Goal: Task Accomplishment & Management: Manage account settings

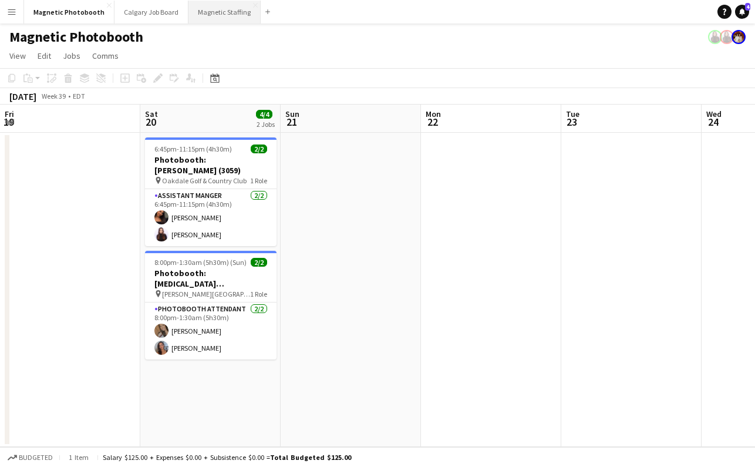
scroll to position [0, 508]
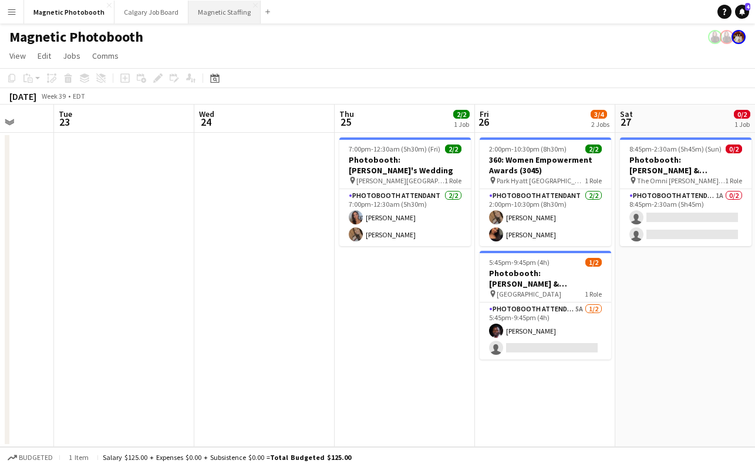
click at [228, 8] on button "Magnetic Staffing Close" at bounding box center [225, 12] width 72 height 23
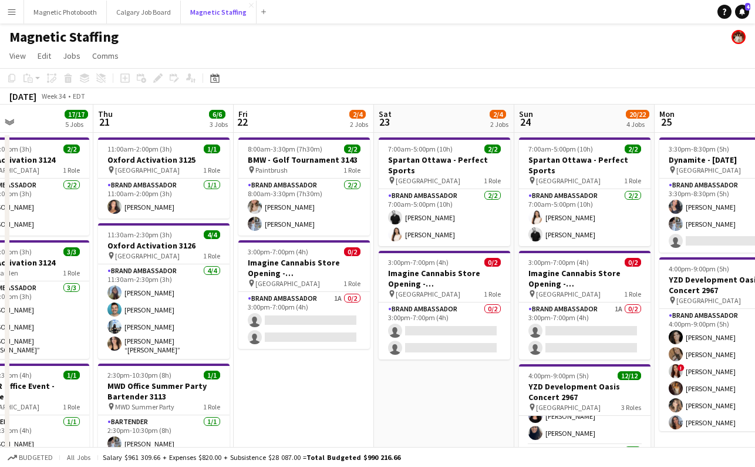
scroll to position [0, 330]
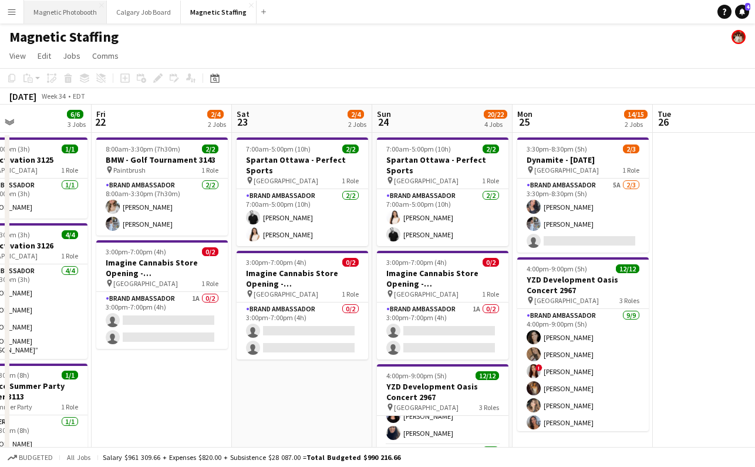
click at [80, 13] on button "Magnetic Photobooth Close" at bounding box center [65, 12] width 83 height 23
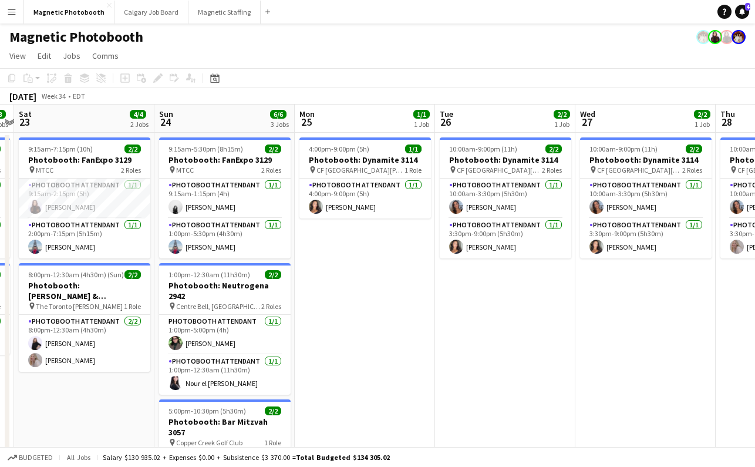
click at [321, 269] on app-date-cell "4:00pm-9:00pm (5h) 1/1 Photobooth: Dynamite 3114 pin [GEOGRAPHIC_DATA][PERSON_N…" at bounding box center [365, 339] width 140 height 412
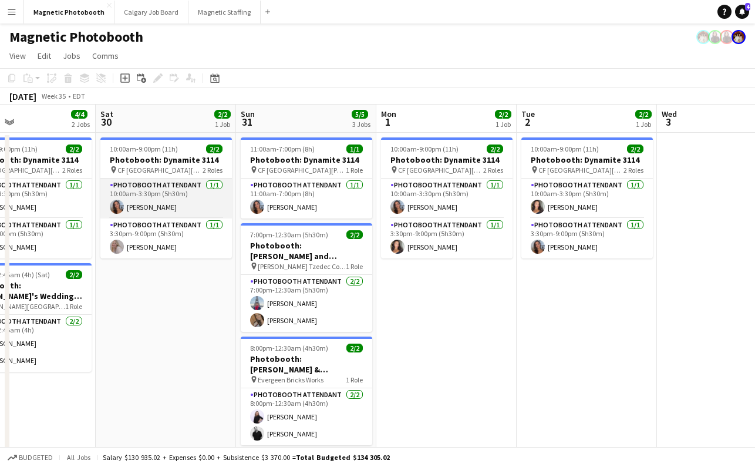
scroll to position [0, 471]
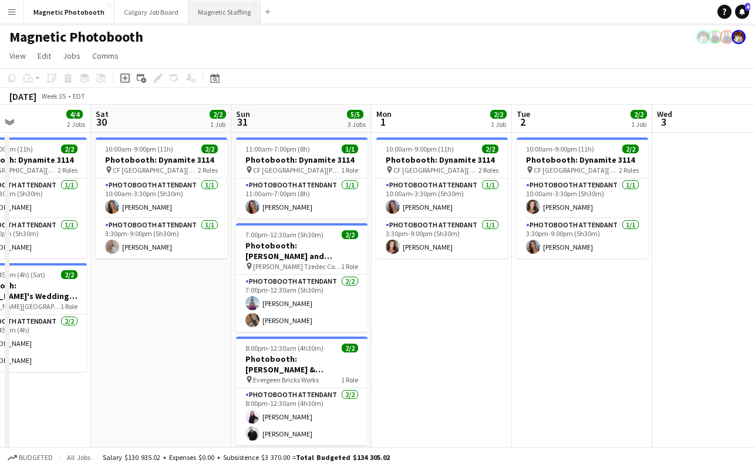
click at [209, 12] on button "Magnetic Staffing Close" at bounding box center [225, 12] width 72 height 23
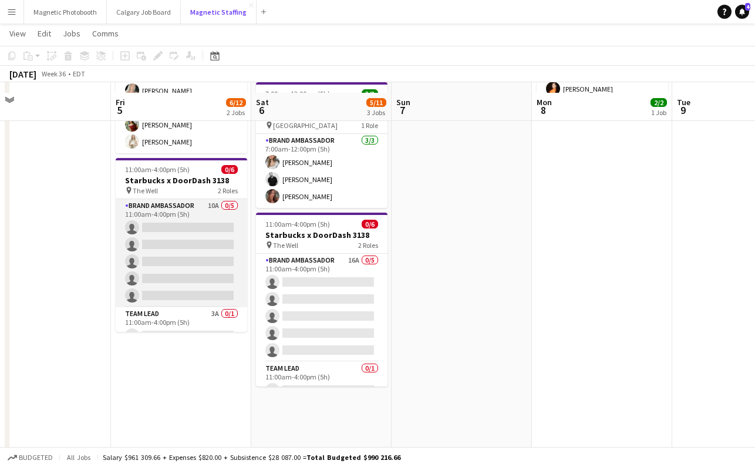
scroll to position [167, 0]
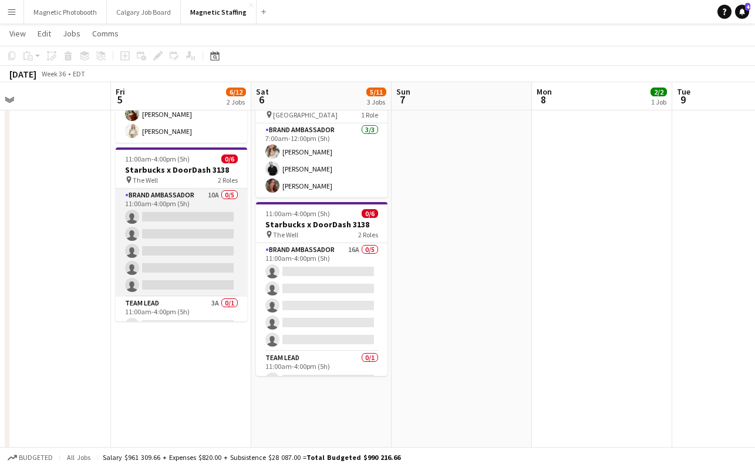
click at [188, 278] on app-card-role "Brand Ambassador 10A 0/5 11:00am-4:00pm (5h) single-neutral-actions single-neut…" at bounding box center [182, 243] width 132 height 108
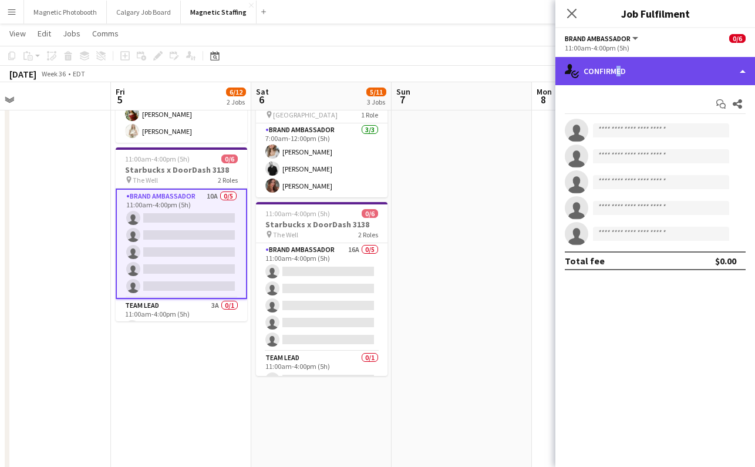
click at [613, 73] on div "single-neutral-actions-check-2 Confirmed" at bounding box center [656, 71] width 200 height 28
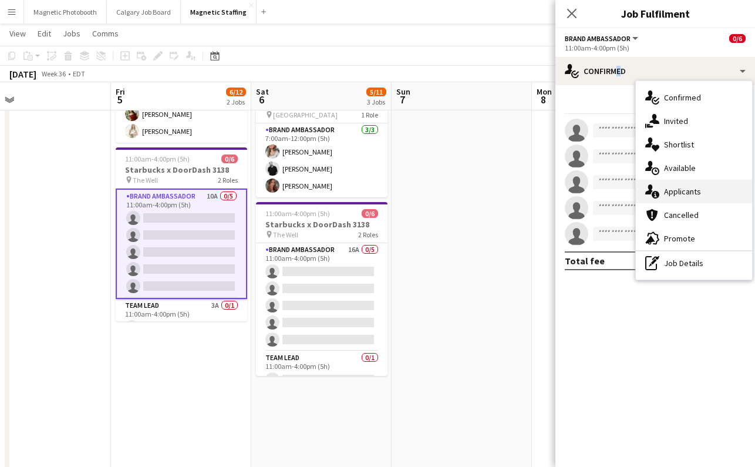
click at [671, 194] on div "single-neutral-actions-information Applicants" at bounding box center [694, 191] width 116 height 23
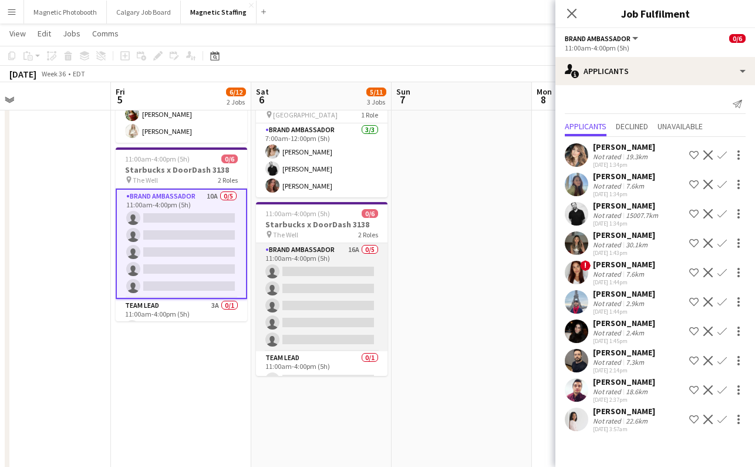
click at [369, 288] on app-card-role "Brand Ambassador 16A 0/5 11:00am-4:00pm (5h) single-neutral-actions single-neut…" at bounding box center [322, 297] width 132 height 108
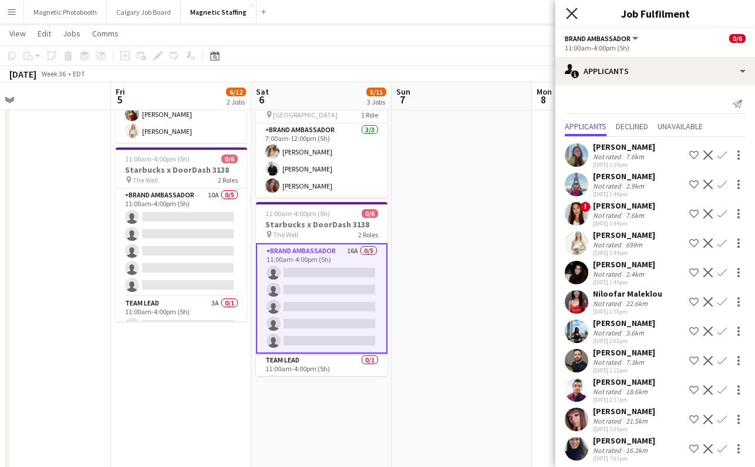
click at [570, 14] on icon "Close pop-in" at bounding box center [571, 13] width 11 height 11
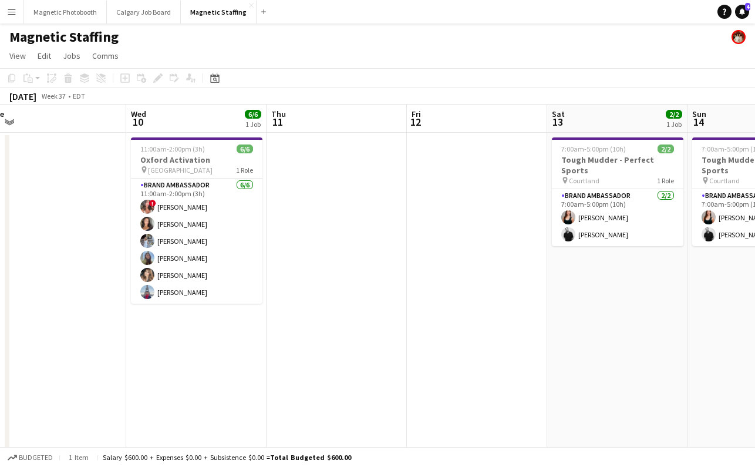
scroll to position [0, 415]
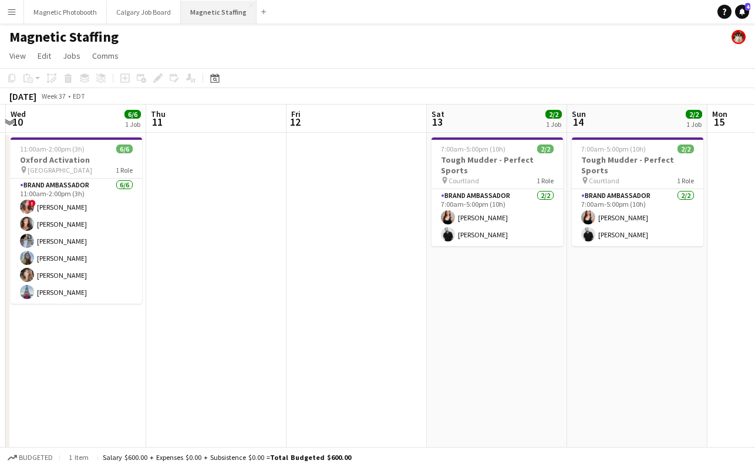
click at [213, 15] on button "Magnetic Staffing Close" at bounding box center [219, 12] width 76 height 23
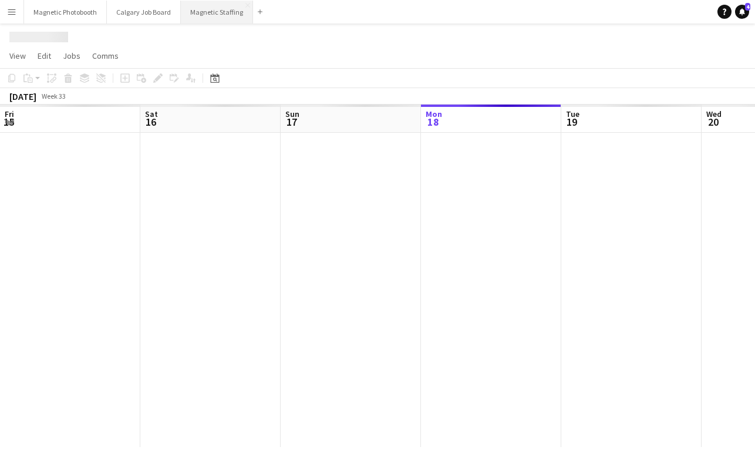
scroll to position [0, 281]
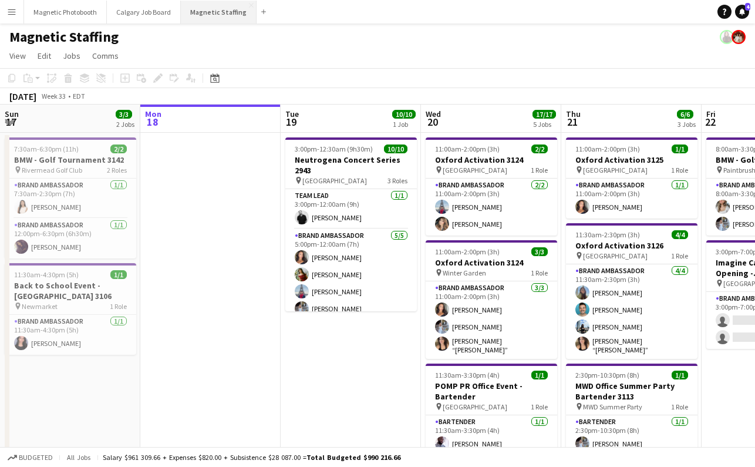
click at [199, 16] on button "Magnetic Staffing Close" at bounding box center [219, 12] width 76 height 23
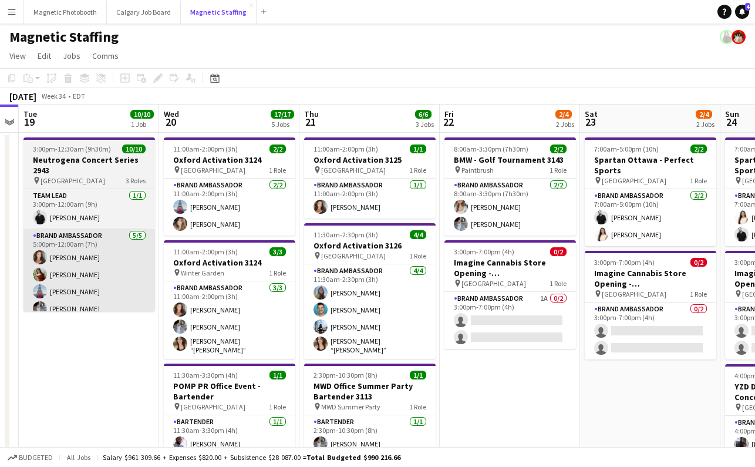
scroll to position [0, 473]
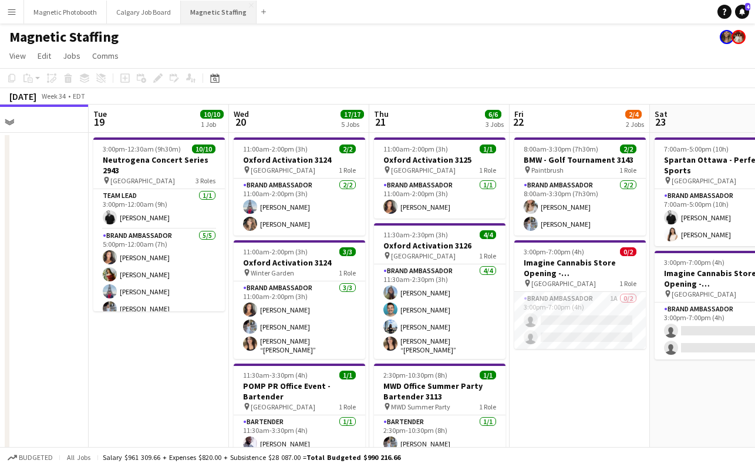
click at [202, 14] on button "Magnetic Staffing Close" at bounding box center [219, 12] width 76 height 23
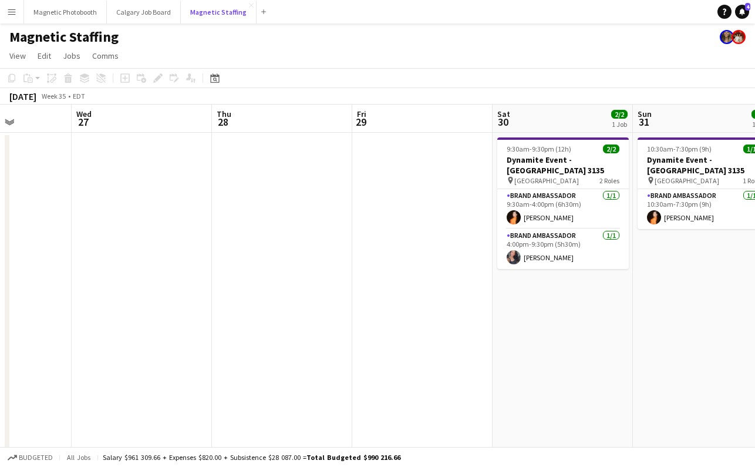
scroll to position [0, 496]
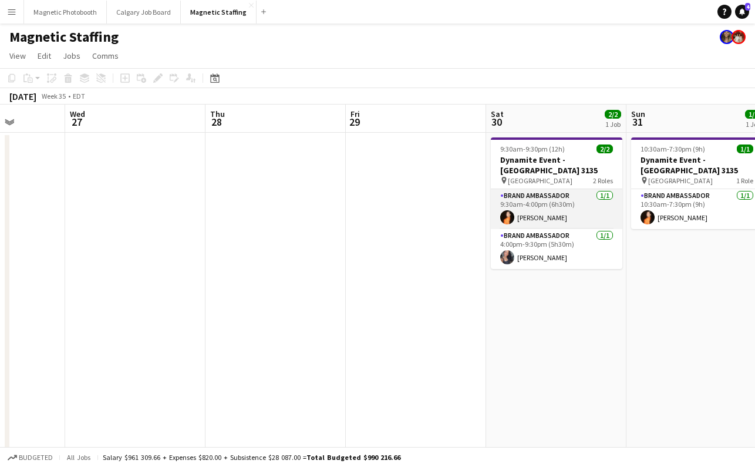
click at [536, 207] on app-card-role "Brand Ambassador [DATE] 9:30am-4:00pm (6h30m) [PERSON_NAME]" at bounding box center [557, 209] width 132 height 40
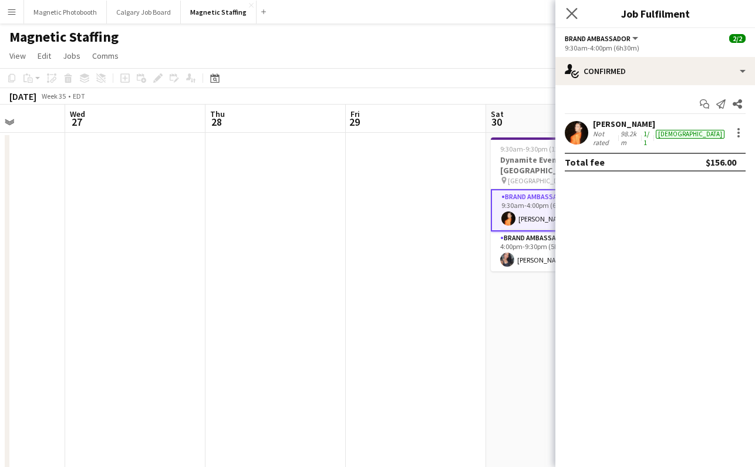
click at [579, 9] on app-icon "Close pop-in" at bounding box center [572, 13] width 17 height 17
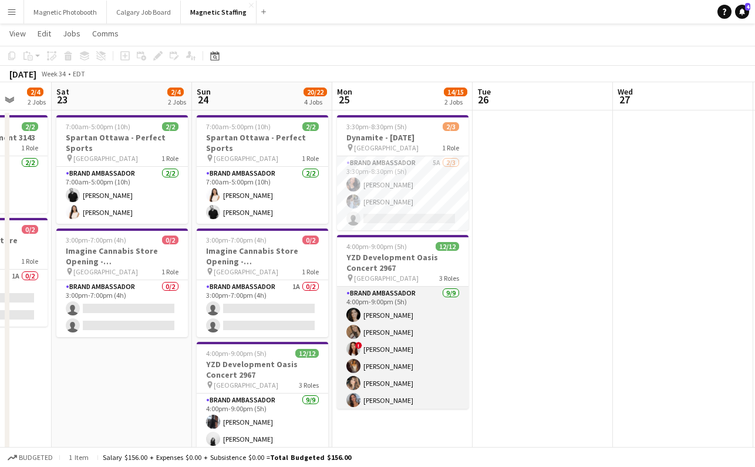
scroll to position [0, 0]
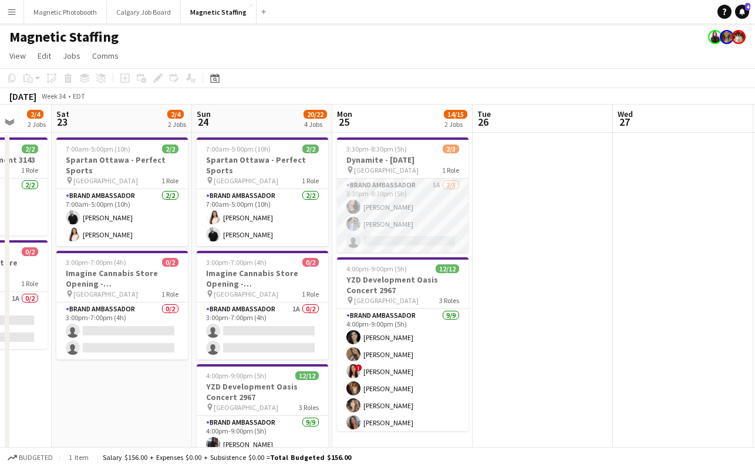
click at [434, 244] on app-card-role "Brand Ambassador 5A [DATE] 3:30pm-8:30pm (5h) [PERSON_NAME] [PERSON_NAME] singl…" at bounding box center [403, 216] width 132 height 74
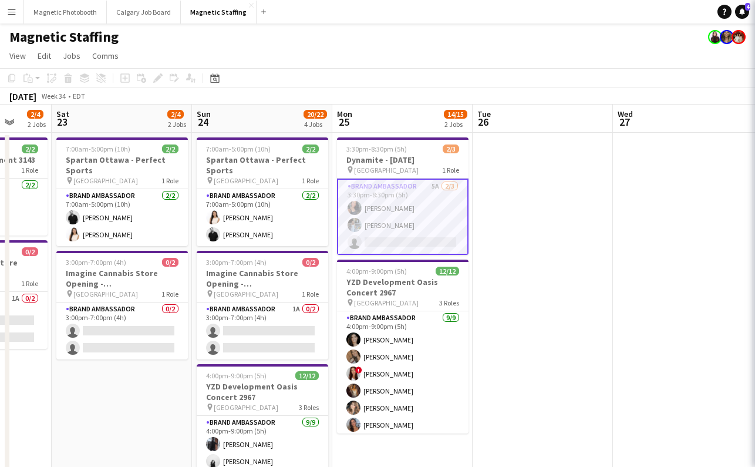
scroll to position [0, 370]
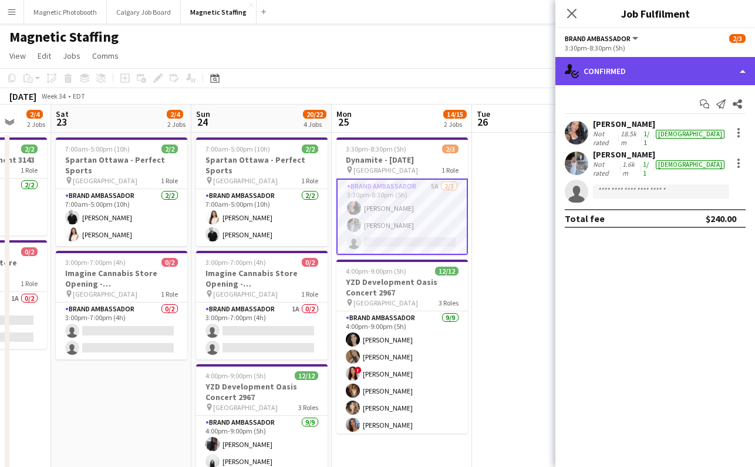
click at [678, 63] on div "single-neutral-actions-check-2 Confirmed" at bounding box center [656, 71] width 200 height 28
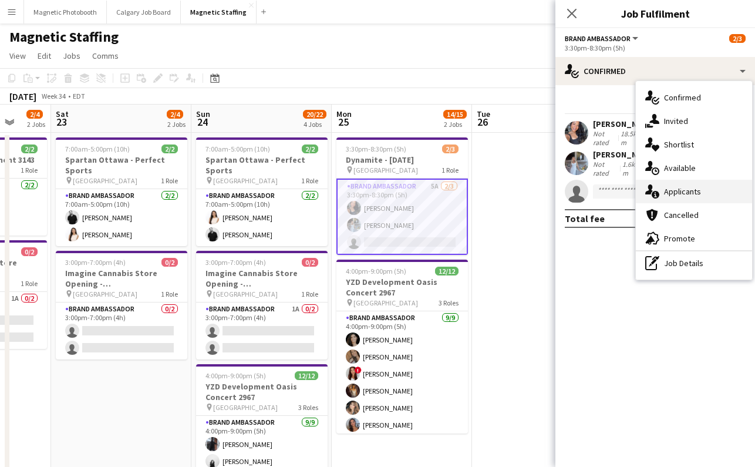
click at [693, 192] on div "single-neutral-actions-information Applicants" at bounding box center [694, 191] width 116 height 23
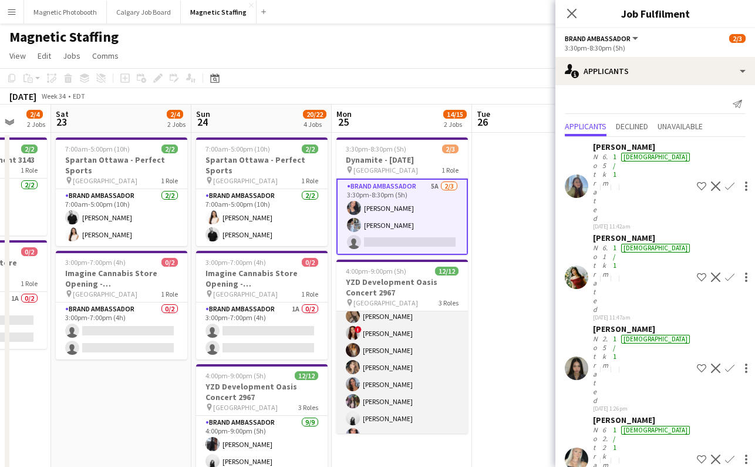
scroll to position [0, 0]
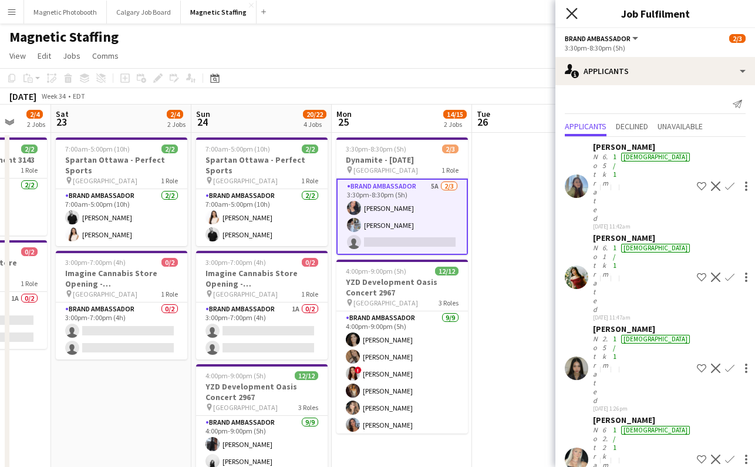
click at [574, 15] on icon at bounding box center [571, 13] width 11 height 11
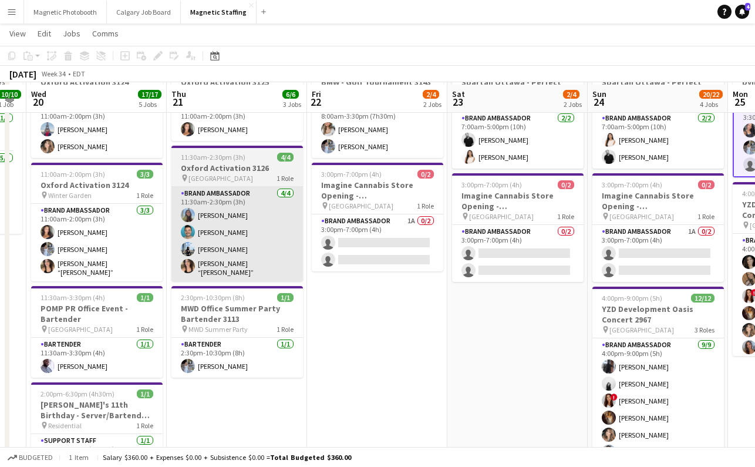
scroll to position [78, 0]
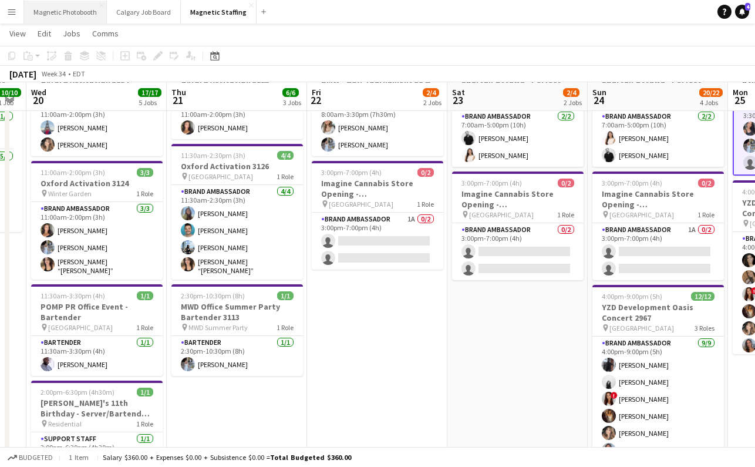
click at [49, 20] on button "Magnetic Photobooth Close" at bounding box center [65, 12] width 83 height 23
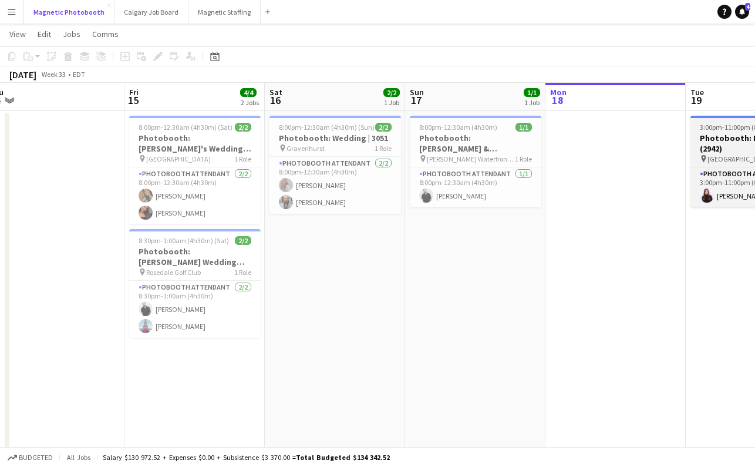
scroll to position [0, 290]
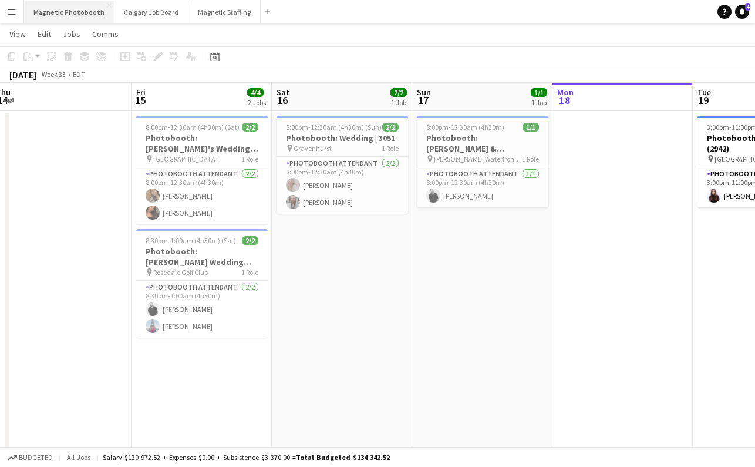
click at [87, 14] on button "Magnetic Photobooth Close" at bounding box center [69, 12] width 90 height 23
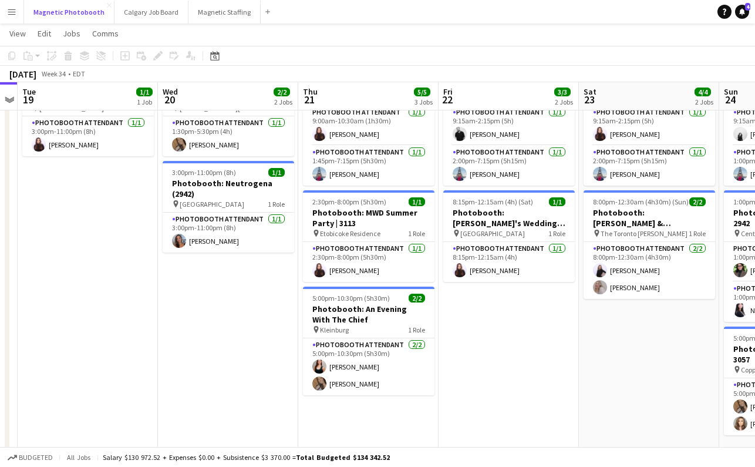
scroll to position [0, 548]
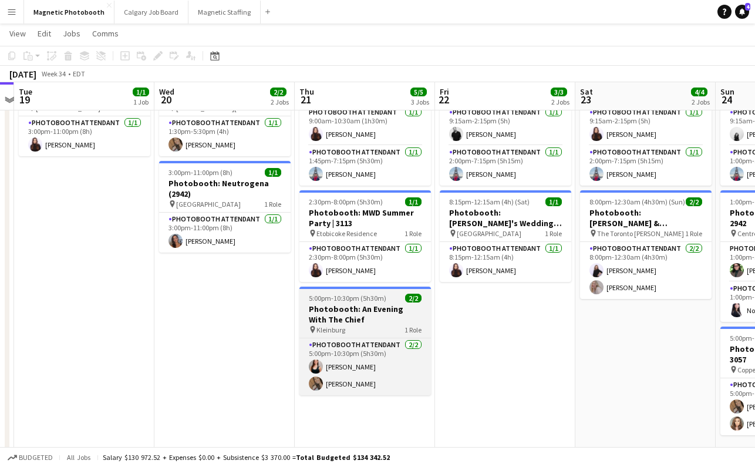
click at [361, 309] on h3 "Photobooth: An Evening With The Chief" at bounding box center [366, 314] width 132 height 21
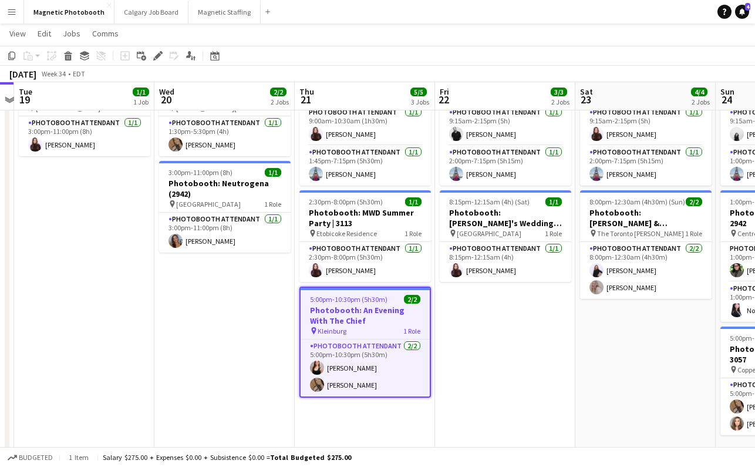
click at [361, 309] on h3 "Photobooth: An Evening With The Chief" at bounding box center [365, 315] width 129 height 21
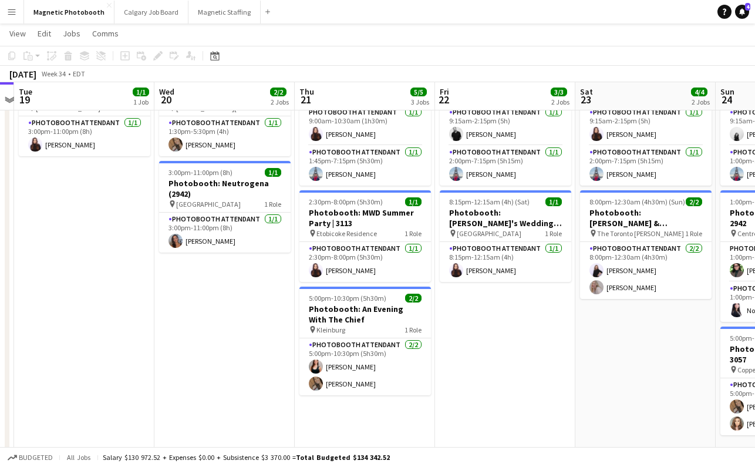
click at [235, 340] on app-date-cell "1:30pm-5:30pm (4h) 1/1 Photobooth: [PERSON_NAME]'s 11th Birthday (3104) pin [ST…" at bounding box center [225, 266] width 140 height 412
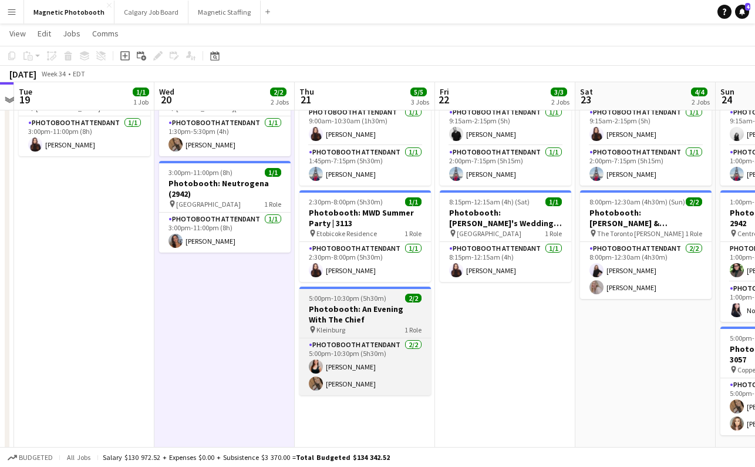
click at [357, 316] on h3 "Photobooth: An Evening With The Chief" at bounding box center [366, 314] width 132 height 21
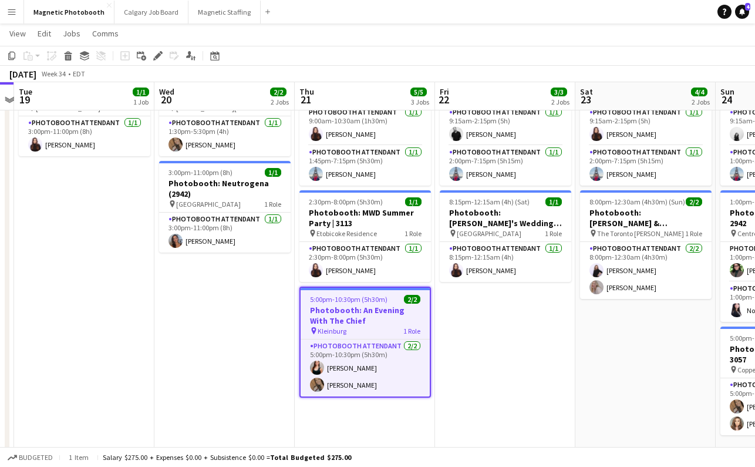
click at [481, 306] on app-date-cell "9:15am-7:15pm (10h) 2/2 Photobooth: FanExpo 3129 pin MTCC 2 Roles Photobooth At…" at bounding box center [505, 266] width 140 height 412
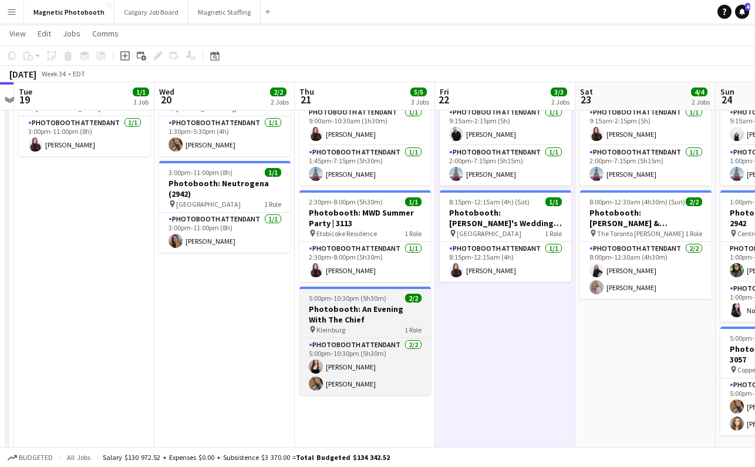
click at [391, 300] on div "5:00pm-10:30pm (5h30m) 2/2" at bounding box center [366, 298] width 132 height 9
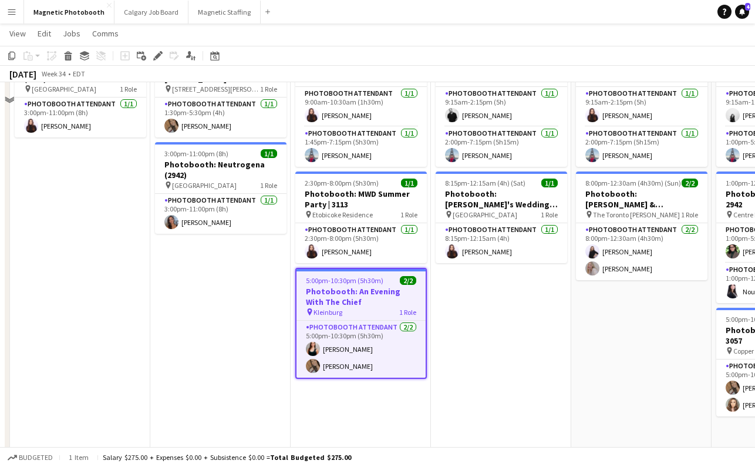
scroll to position [95, 0]
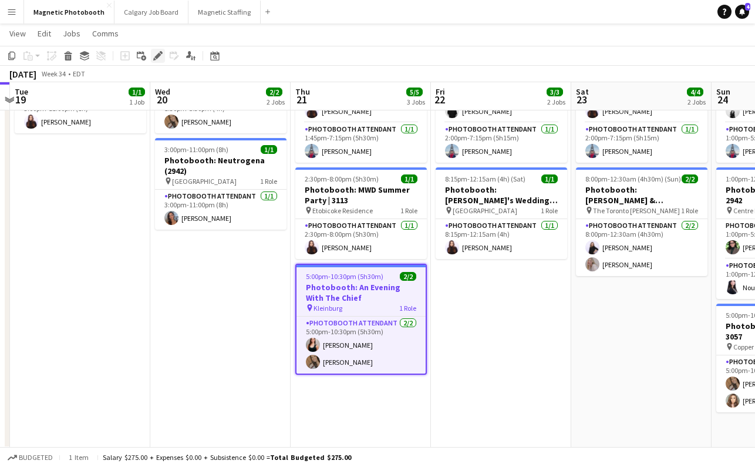
click at [157, 59] on icon "Edit" at bounding box center [157, 55] width 9 height 9
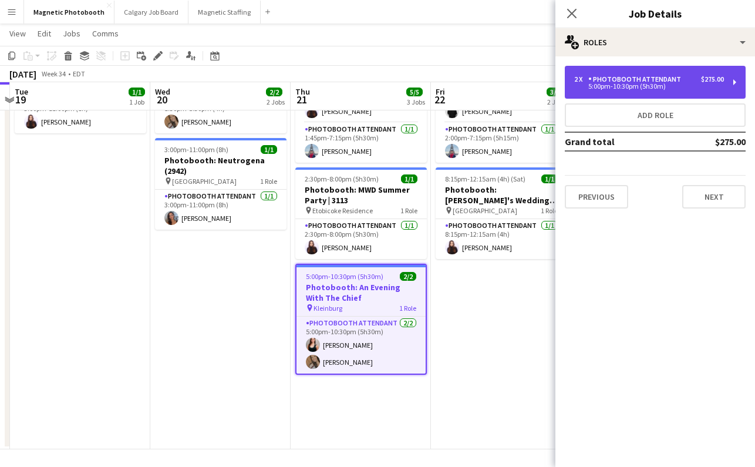
click at [631, 85] on div "5:00pm-10:30pm (5h30m)" at bounding box center [650, 86] width 150 height 6
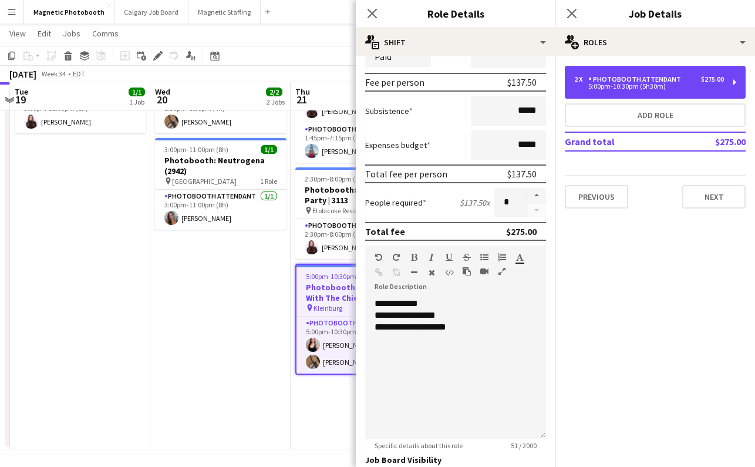
scroll to position [171, 0]
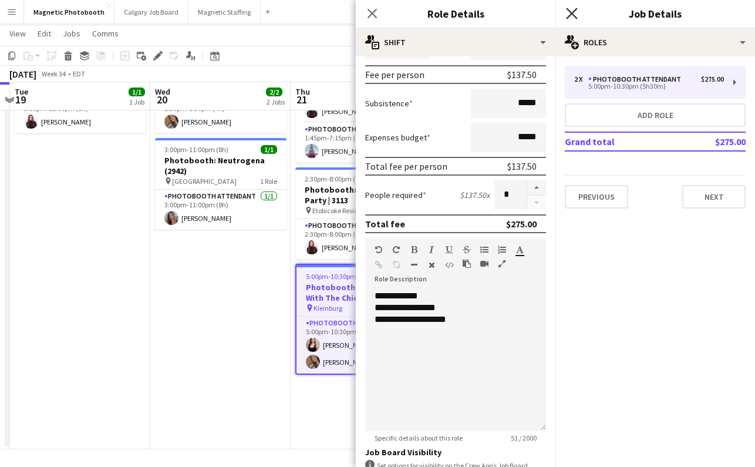
click at [576, 15] on icon "Close pop-in" at bounding box center [571, 13] width 11 height 11
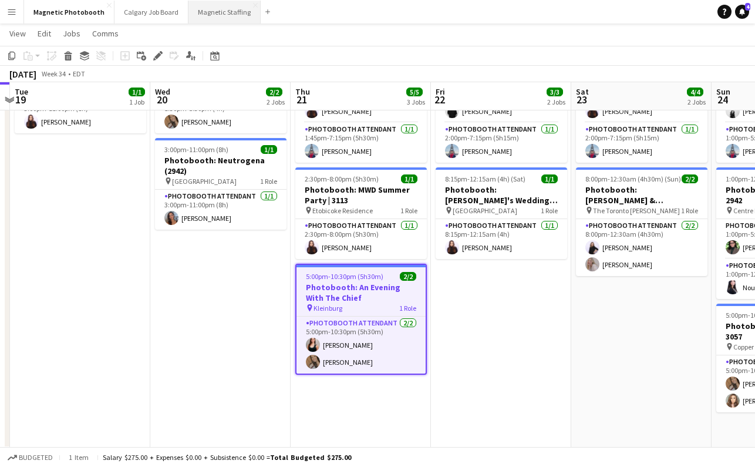
click at [216, 16] on button "Magnetic Staffing Close" at bounding box center [225, 12] width 72 height 23
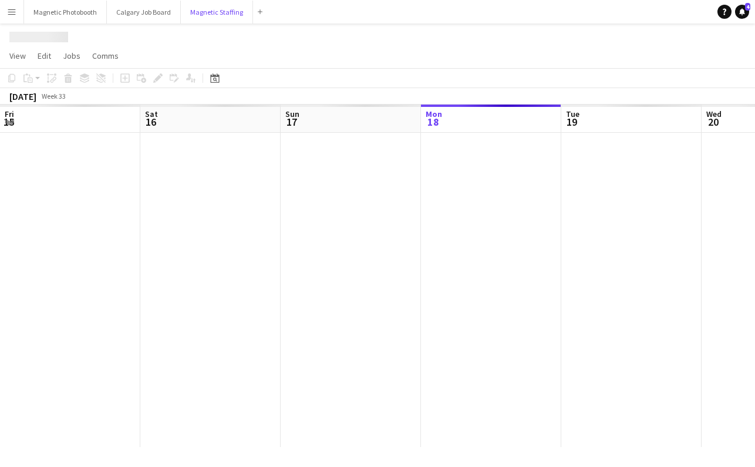
scroll to position [0, 281]
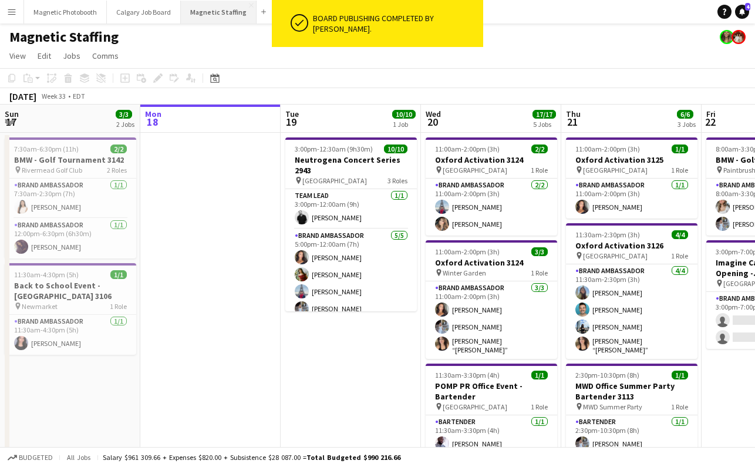
click at [234, 16] on button "Magnetic Staffing Close" at bounding box center [219, 12] width 76 height 23
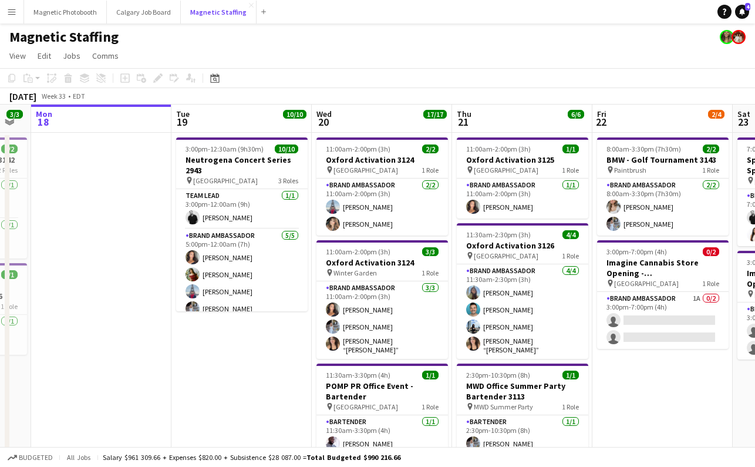
scroll to position [0, 391]
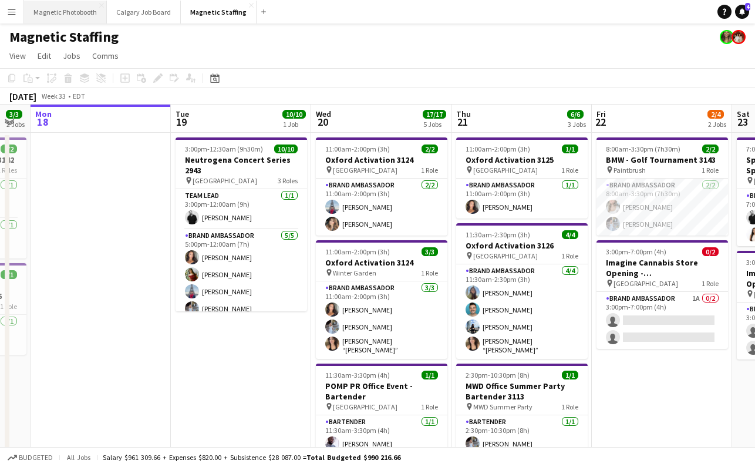
click at [72, 12] on button "Magnetic Photobooth Close" at bounding box center [65, 12] width 83 height 23
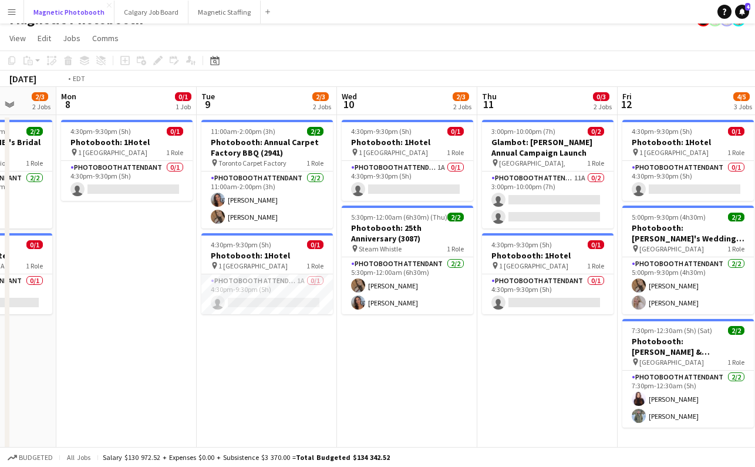
scroll to position [0, 425]
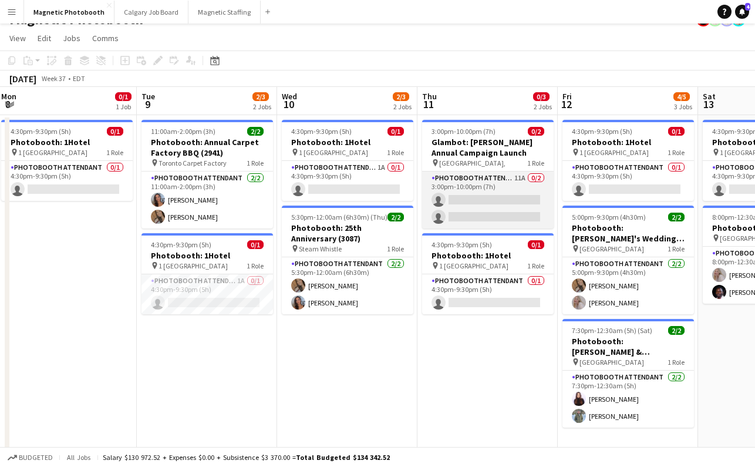
click at [455, 219] on app-card-role "Photobooth Attendant 11A 0/2 3:00pm-10:00pm (7h) single-neutral-actions single-…" at bounding box center [488, 200] width 132 height 57
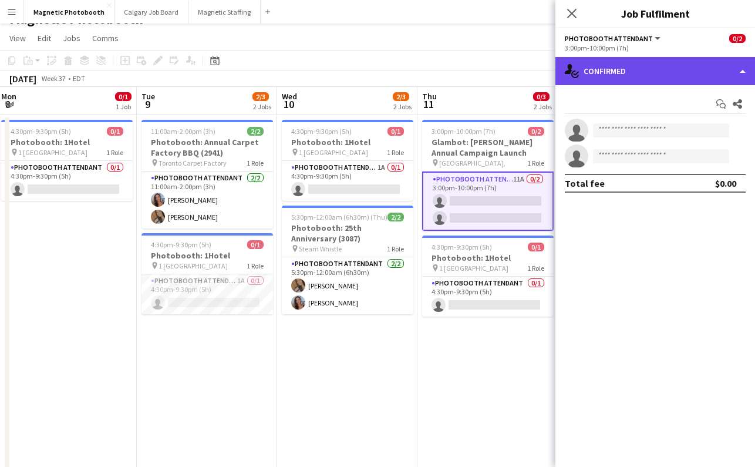
click at [624, 72] on div "single-neutral-actions-check-2 Confirmed" at bounding box center [656, 71] width 200 height 28
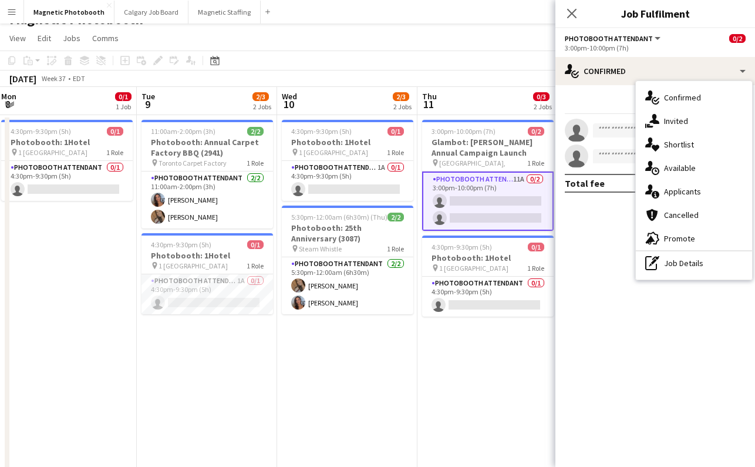
click at [664, 189] on div "single-neutral-actions-information Applicants" at bounding box center [694, 191] width 116 height 23
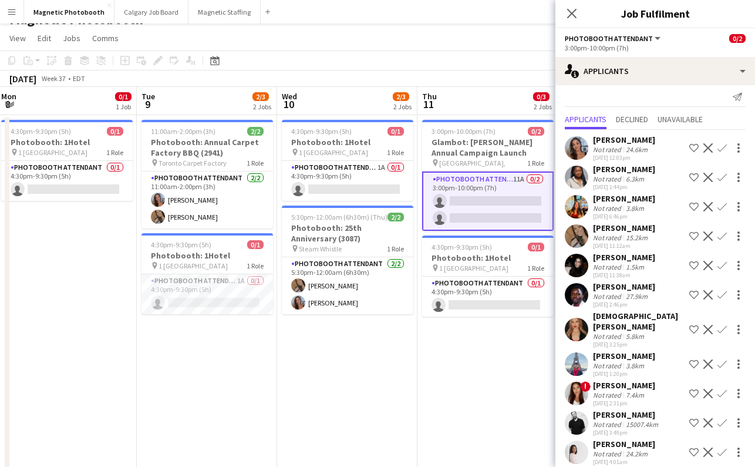
scroll to position [0, 0]
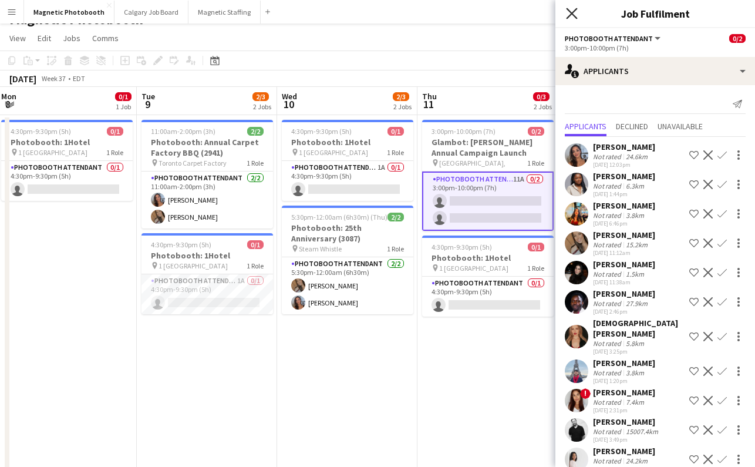
click at [569, 12] on icon "Close pop-in" at bounding box center [571, 13] width 11 height 11
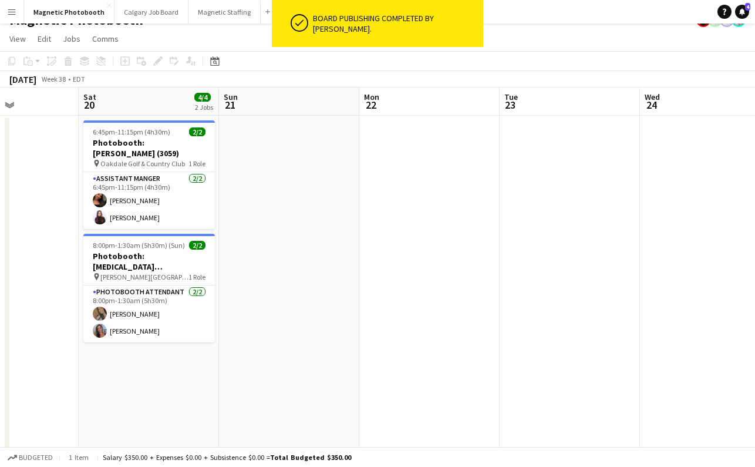
scroll to position [11, 0]
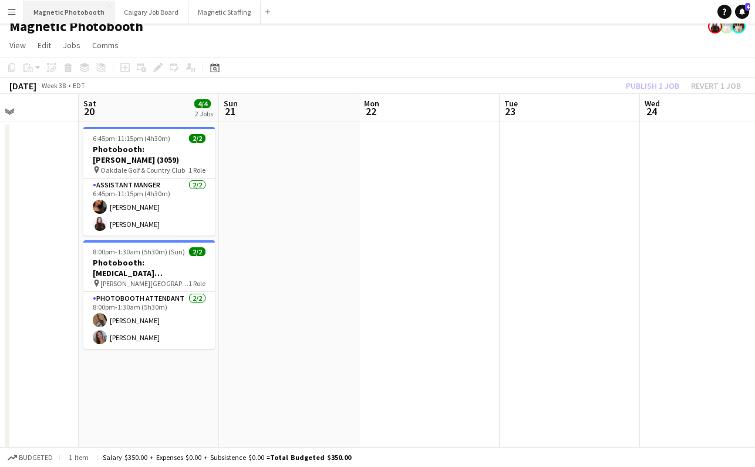
click at [86, 17] on button "Magnetic Photobooth Close" at bounding box center [69, 12] width 90 height 23
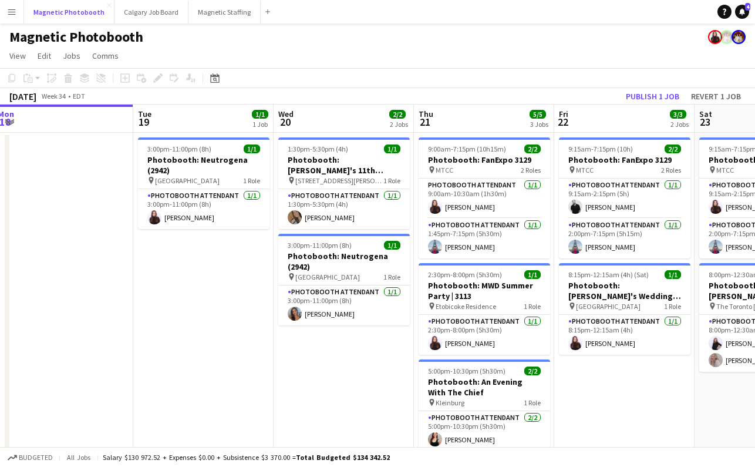
scroll to position [0, 436]
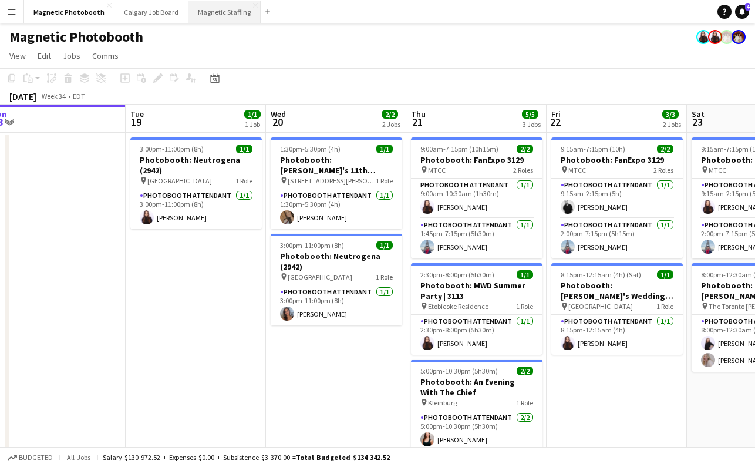
click at [221, 16] on button "Magnetic Staffing Close" at bounding box center [225, 12] width 72 height 23
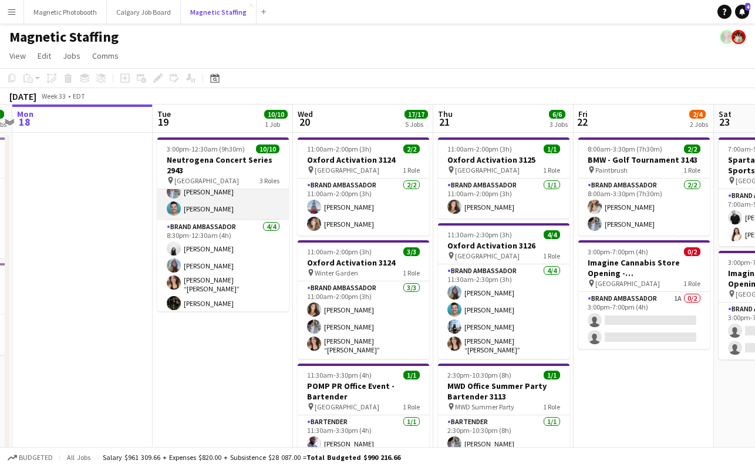
scroll to position [35, 0]
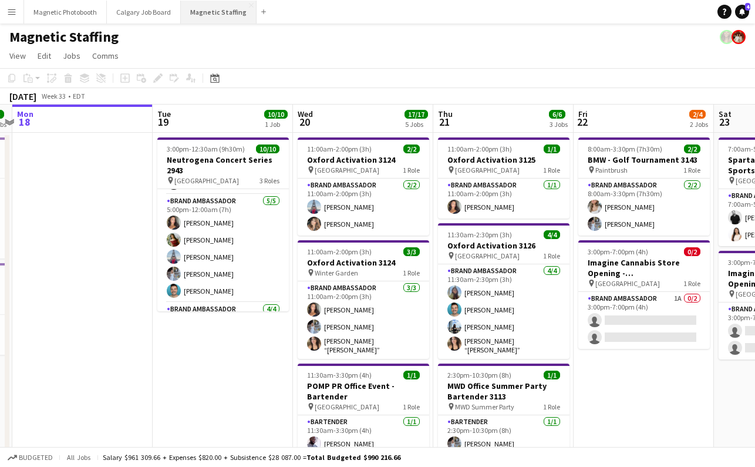
click at [196, 12] on button "Magnetic Staffing Close" at bounding box center [219, 12] width 76 height 23
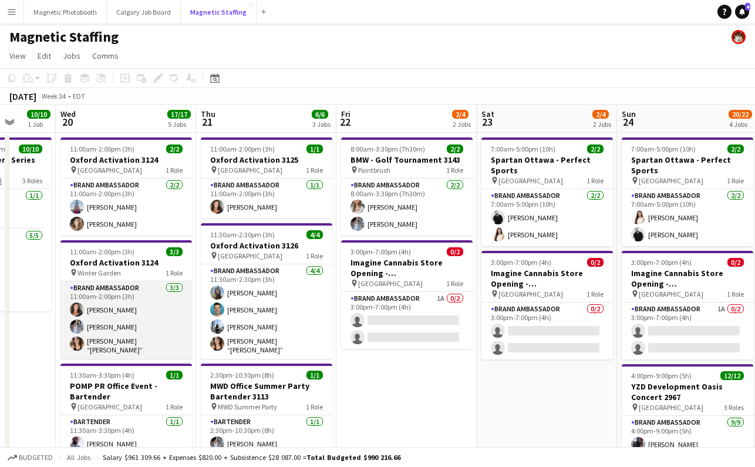
scroll to position [0, 367]
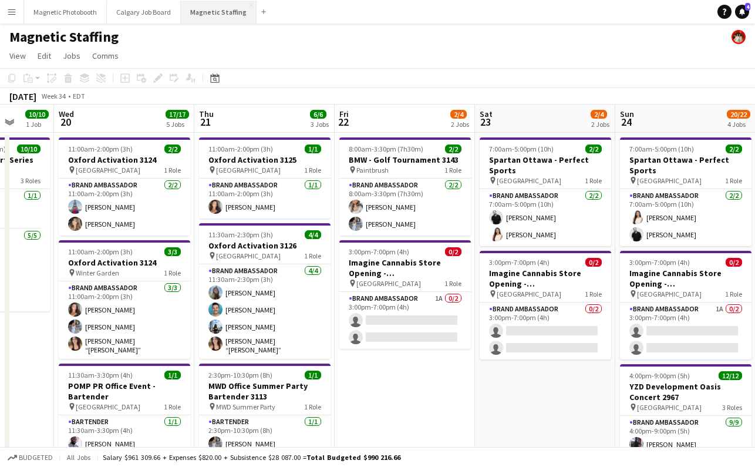
click at [212, 17] on button "Magnetic Staffing Close" at bounding box center [219, 12] width 76 height 23
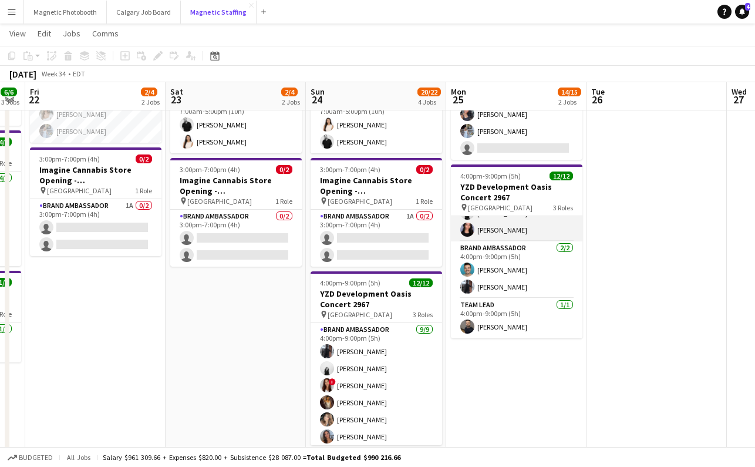
scroll to position [93, 0]
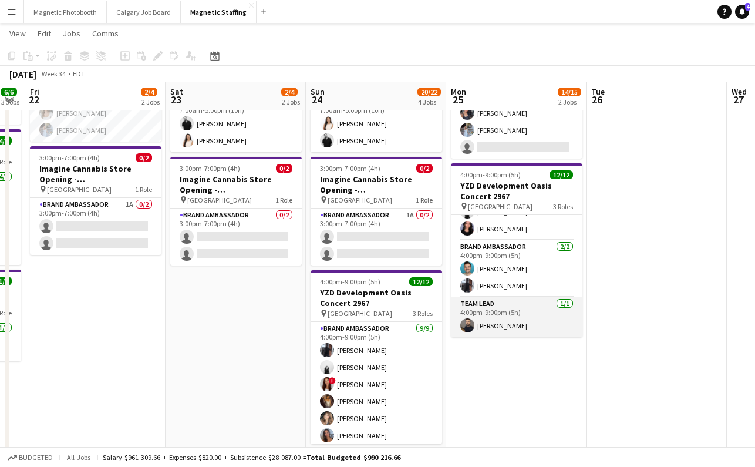
click at [486, 329] on app-card-role "Team Lead [DATE] 4:00pm-9:00pm (5h) [PERSON_NAME]" at bounding box center [517, 317] width 132 height 40
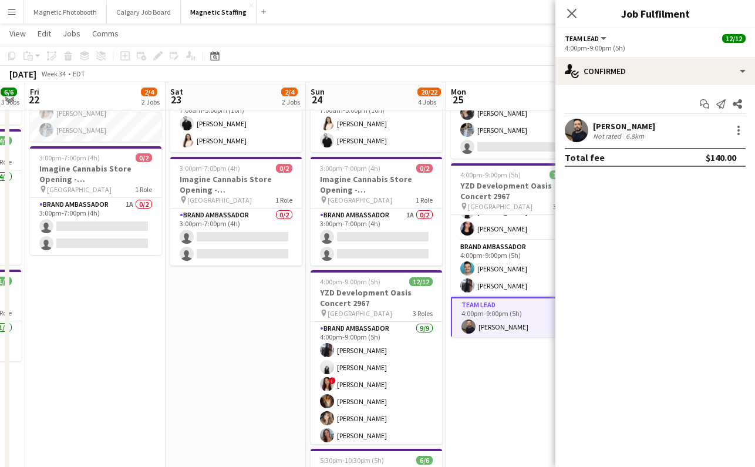
click at [656, 123] on div "[PERSON_NAME]" at bounding box center [624, 126] width 62 height 11
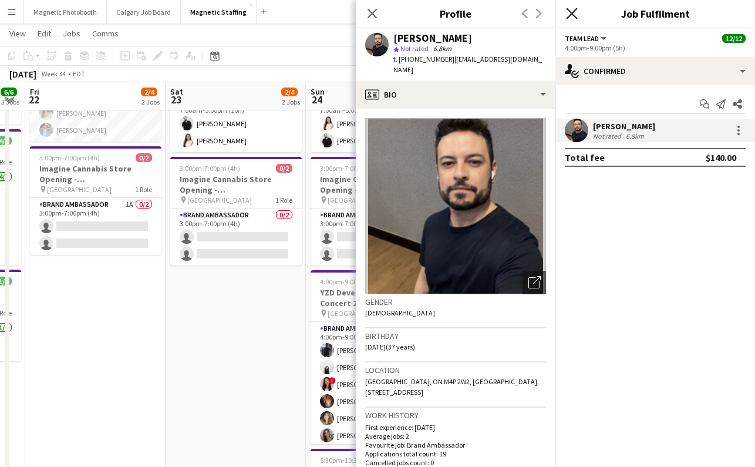
click at [574, 12] on icon "Close pop-in" at bounding box center [571, 13] width 11 height 11
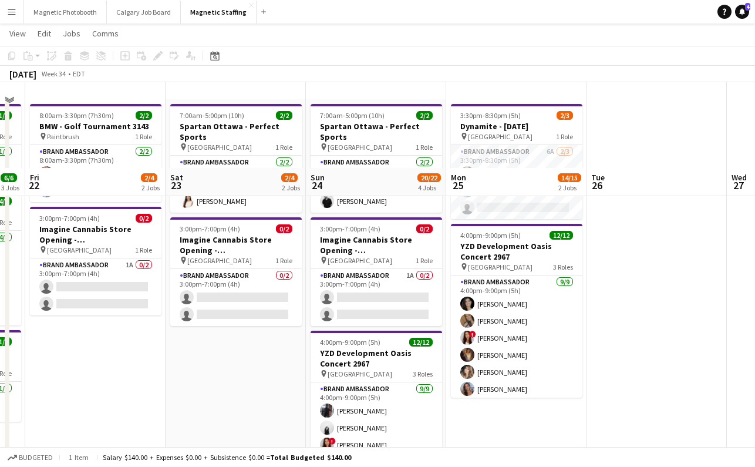
scroll to position [0, 0]
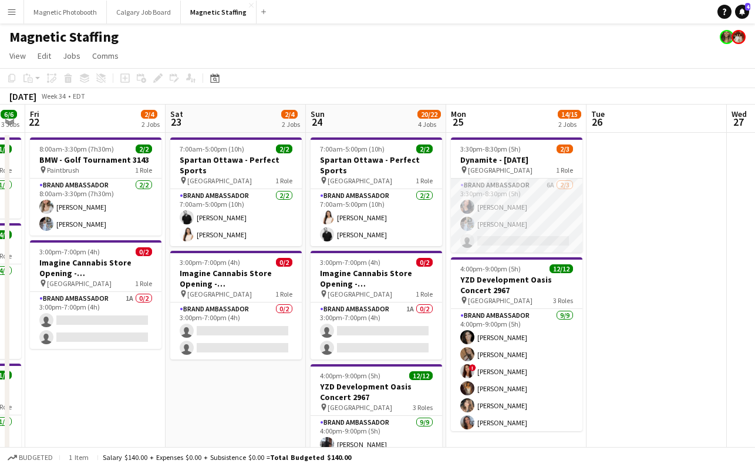
click at [501, 230] on app-card-role "Brand Ambassador 6A [DATE] 3:30pm-8:30pm (5h) [PERSON_NAME] [PERSON_NAME] singl…" at bounding box center [517, 216] width 132 height 74
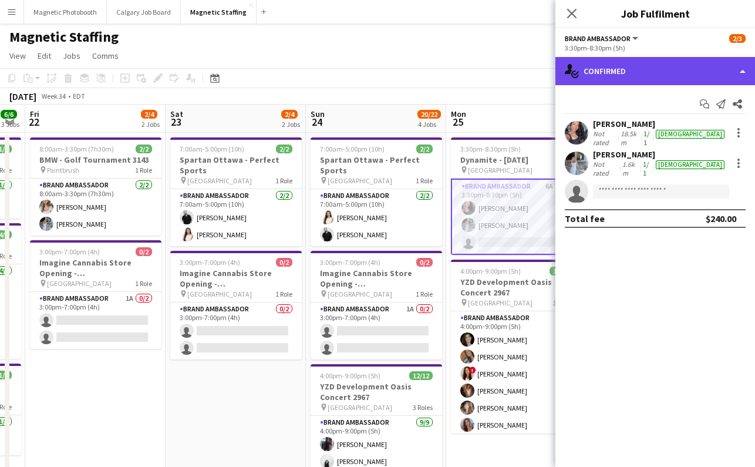
click at [666, 79] on div "single-neutral-actions-check-2 Confirmed" at bounding box center [656, 71] width 200 height 28
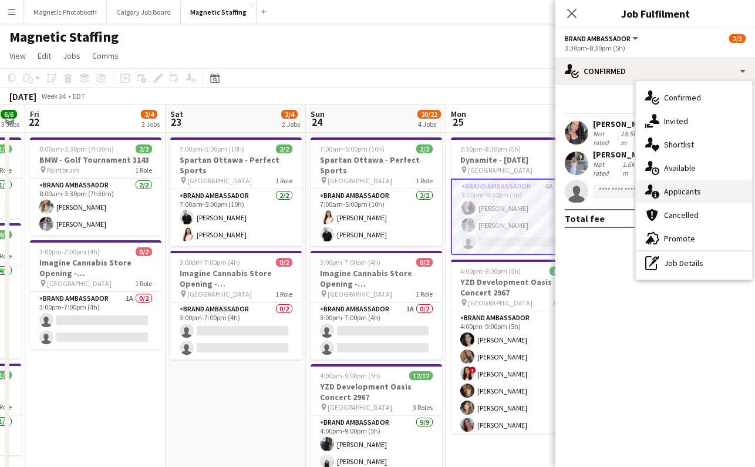
click at [693, 184] on div "single-neutral-actions-information Applicants" at bounding box center [694, 191] width 116 height 23
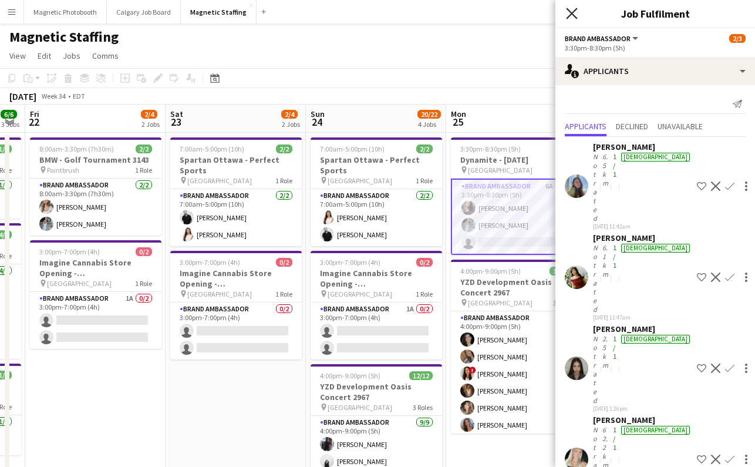
click at [575, 14] on icon "Close pop-in" at bounding box center [571, 13] width 11 height 11
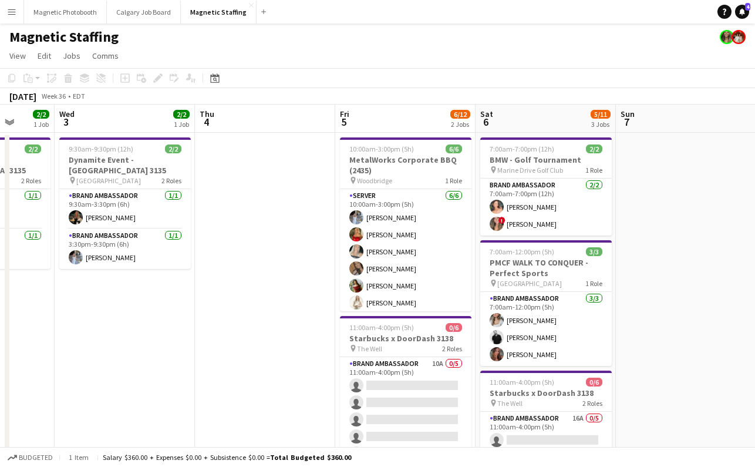
scroll to position [0, 370]
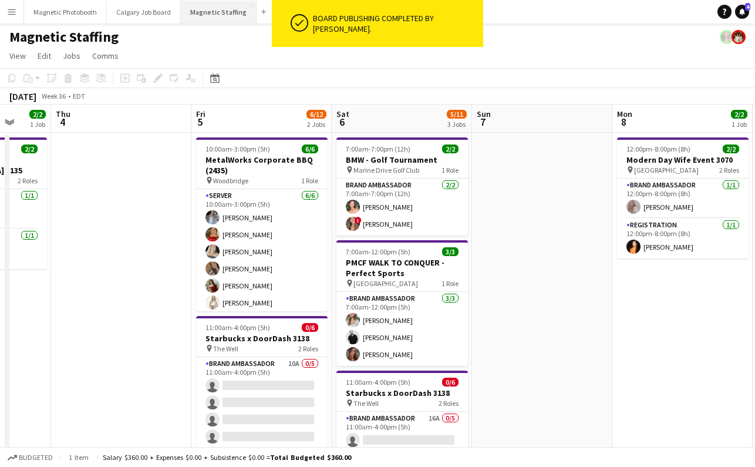
click at [213, 19] on button "Magnetic Staffing Close" at bounding box center [219, 12] width 76 height 23
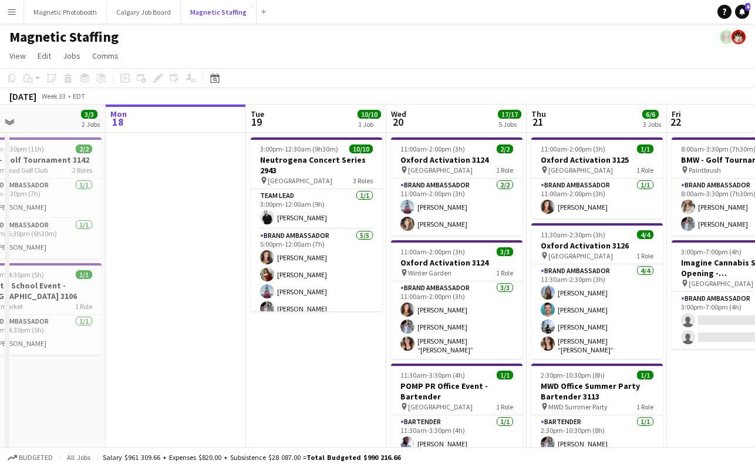
scroll to position [0, 321]
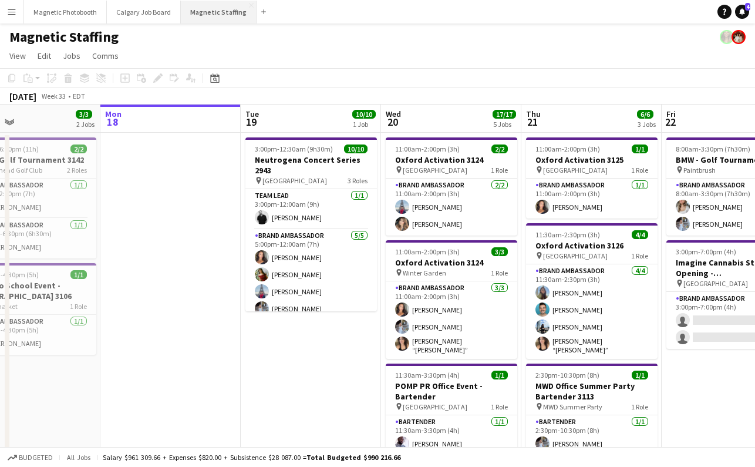
click at [204, 9] on button "Magnetic Staffing Close" at bounding box center [219, 12] width 76 height 23
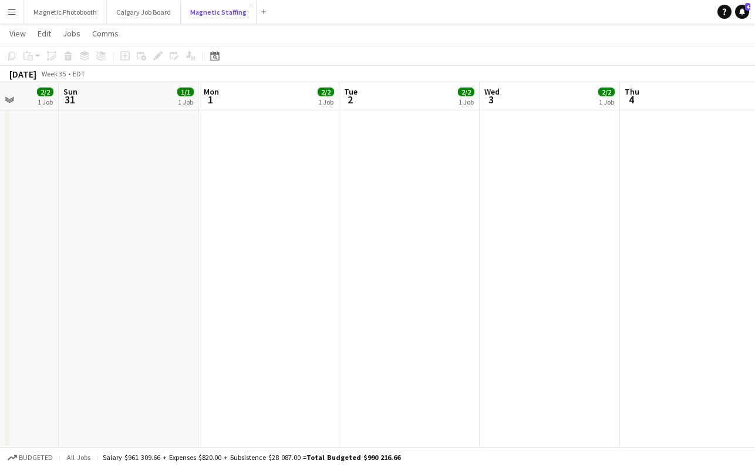
scroll to position [0, 505]
click at [66, 19] on button "Magnetic Photobooth Close" at bounding box center [65, 12] width 83 height 23
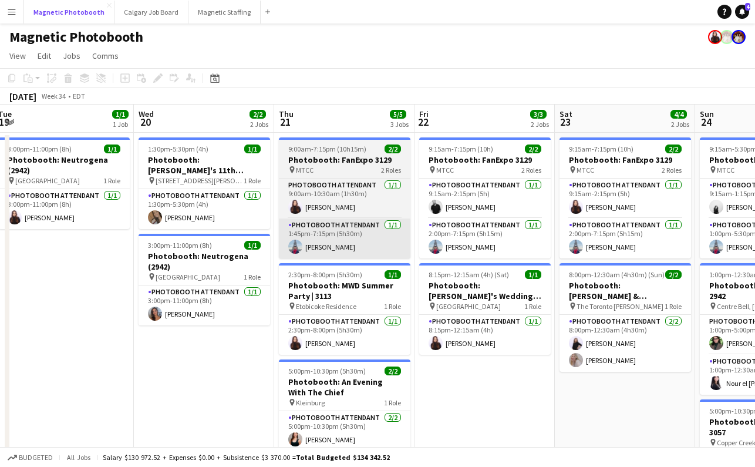
scroll to position [0, 295]
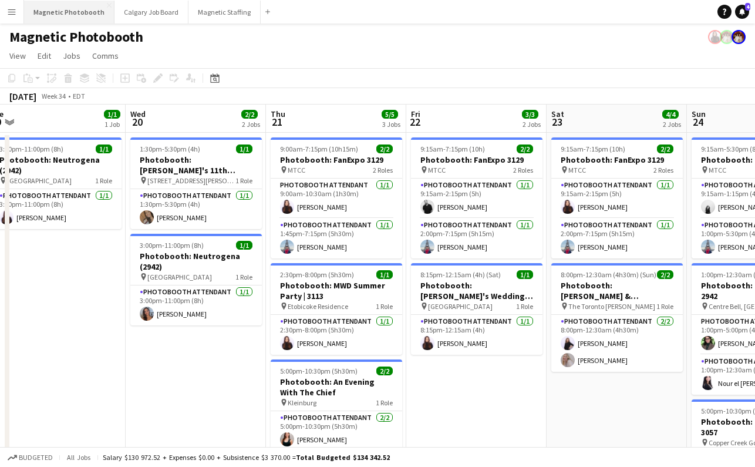
click at [67, 16] on button "Magnetic Photobooth Close" at bounding box center [69, 12] width 90 height 23
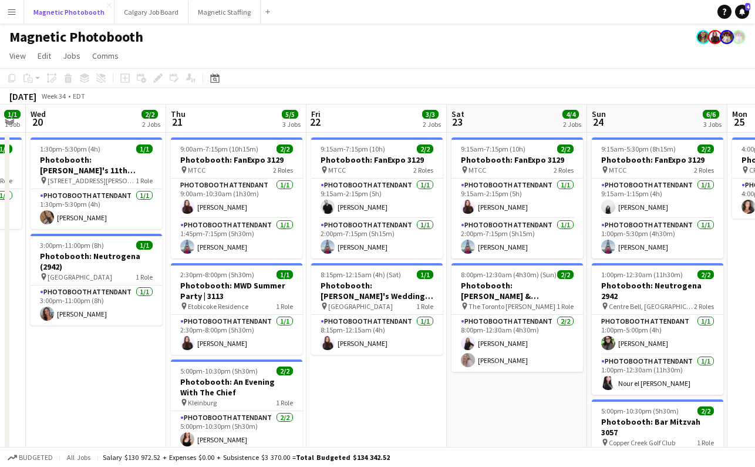
scroll to position [0, 539]
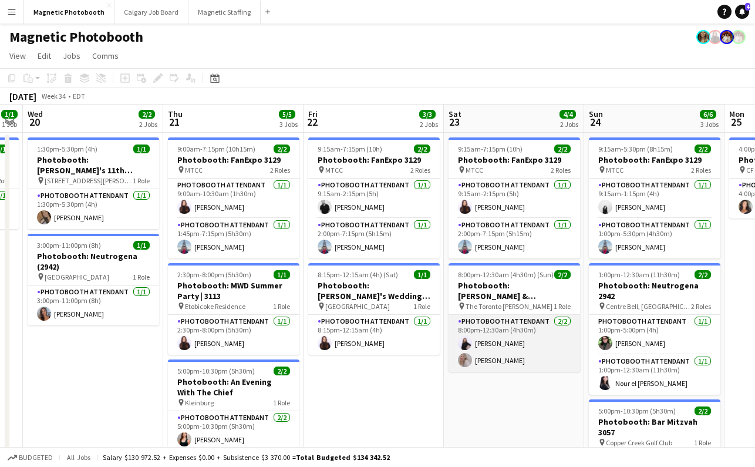
click at [491, 344] on app-card-role "Photobooth Attendant [DATE] 8:00pm-12:30am (4h30m) [PERSON_NAME] [PERSON_NAME]" at bounding box center [515, 343] width 132 height 57
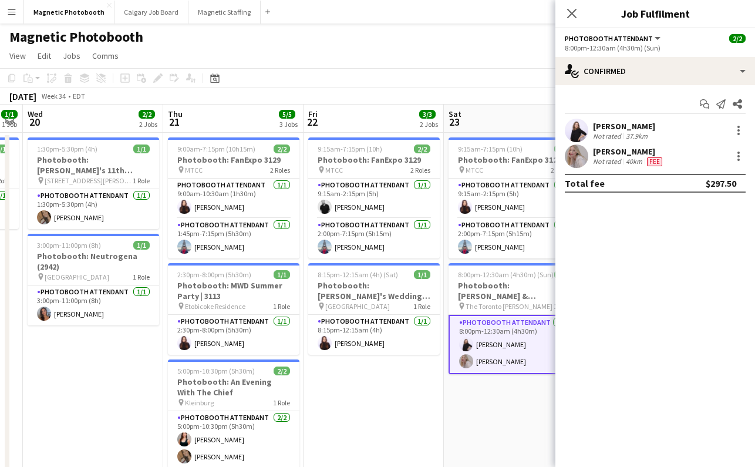
click at [654, 130] on div "[PERSON_NAME] Not rated 37.9km" at bounding box center [656, 130] width 200 height 23
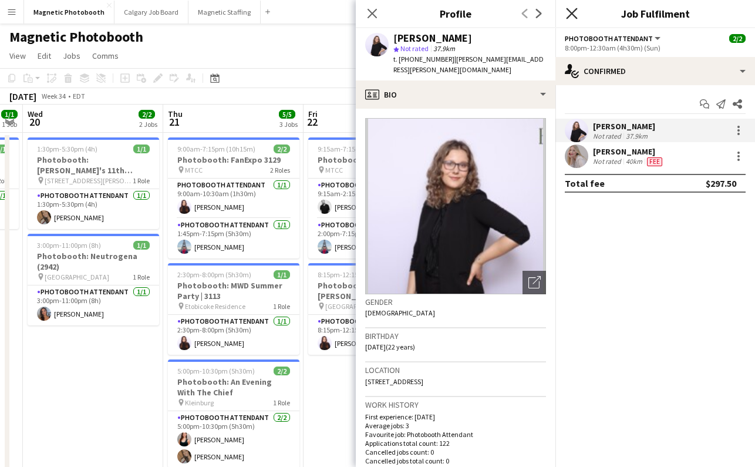
click at [572, 15] on icon "Close pop-in" at bounding box center [571, 13] width 11 height 11
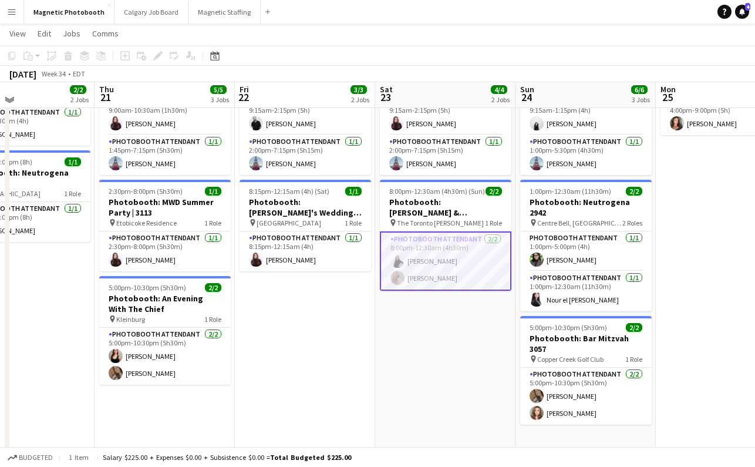
scroll to position [90, 0]
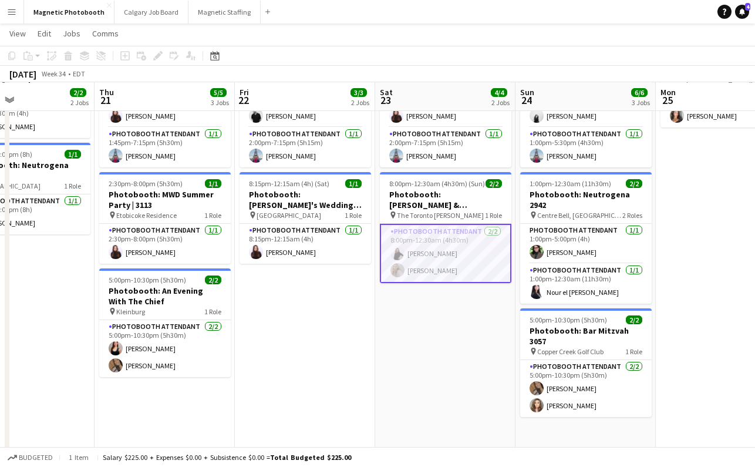
click at [415, 331] on app-date-cell "9:15am-7:15pm (10h) 2/2 Photobooth: FanExpo 3129 pin MTCC 2 Roles Photobooth At…" at bounding box center [445, 248] width 140 height 412
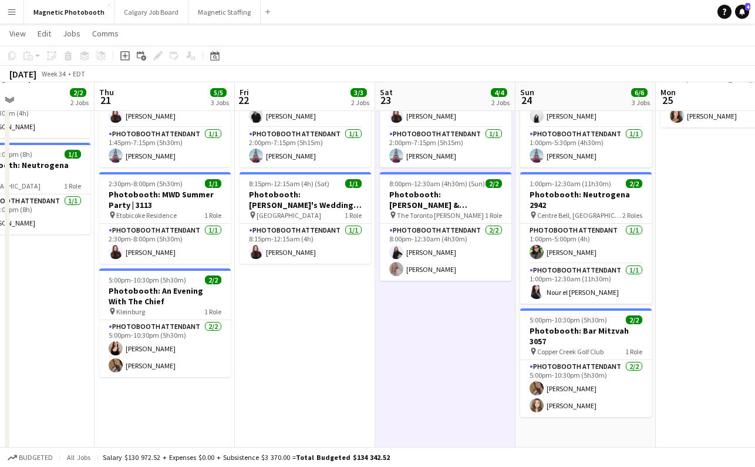
click at [315, 335] on app-date-cell "9:15am-7:15pm (10h) 2/2 Photobooth: FanExpo 3129 pin MTCC 2 Roles Photobooth At…" at bounding box center [305, 248] width 140 height 412
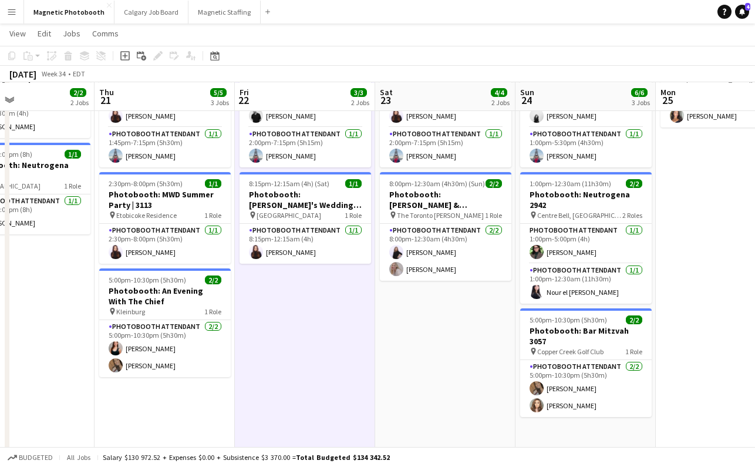
click at [441, 314] on app-date-cell "9:15am-7:15pm (10h) 2/2 Photobooth: FanExpo 3129 pin MTCC 2 Roles Photobooth At…" at bounding box center [445, 248] width 140 height 412
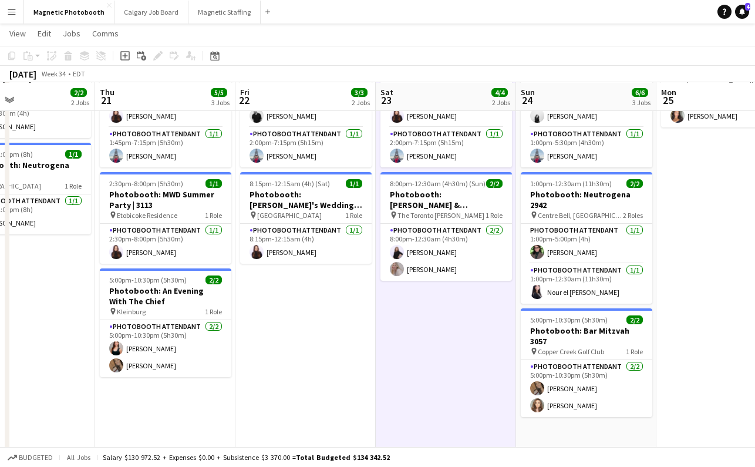
scroll to position [0, 325]
click at [295, 345] on app-date-cell "9:15am-7:15pm (10h) 2/2 Photobooth: FanExpo 3129 pin MTCC 2 Roles Photobooth At…" at bounding box center [306, 248] width 140 height 412
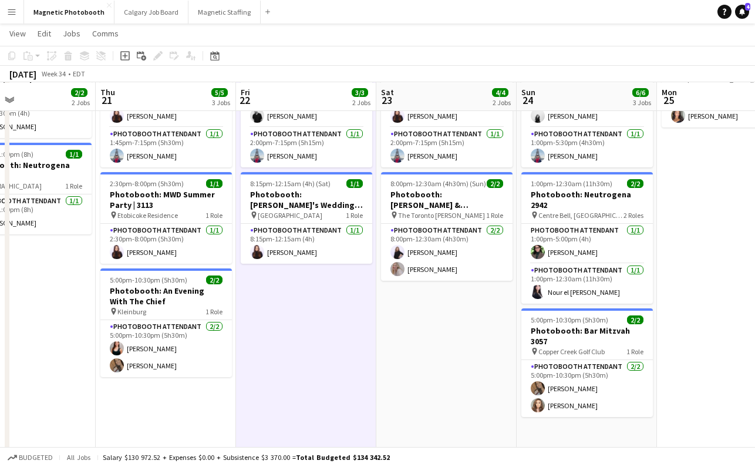
click at [420, 318] on app-date-cell "9:15am-7:15pm (10h) 2/2 Photobooth: FanExpo 3129 pin MTCC 2 Roles Photobooth At…" at bounding box center [447, 248] width 140 height 412
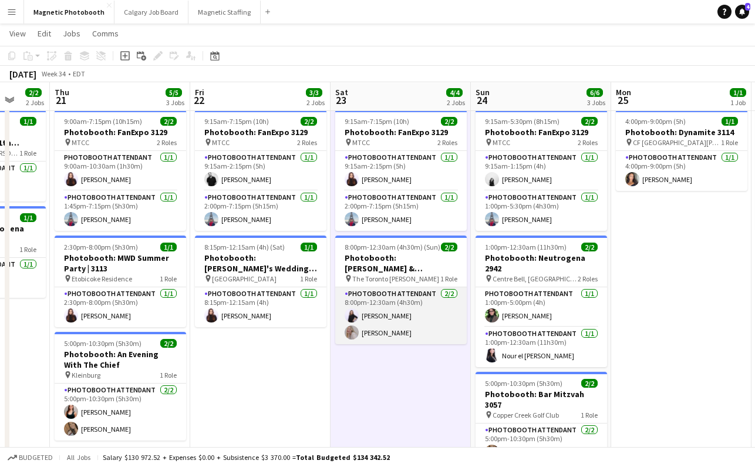
scroll to position [0, 372]
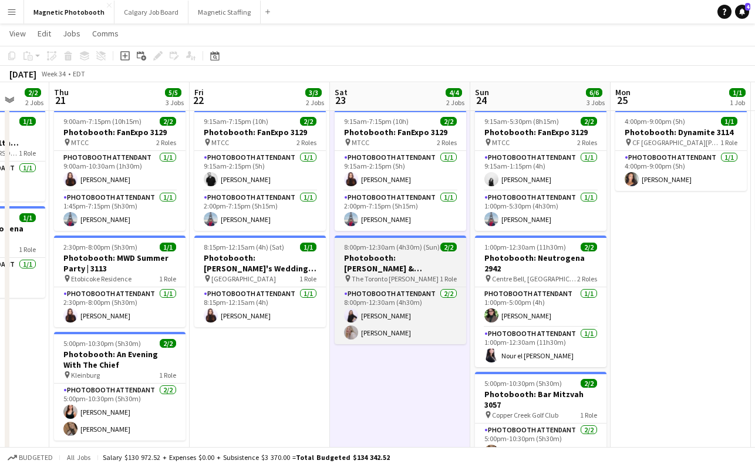
click at [404, 278] on div "pin The Toronto [PERSON_NAME] 1 Role" at bounding box center [401, 278] width 132 height 9
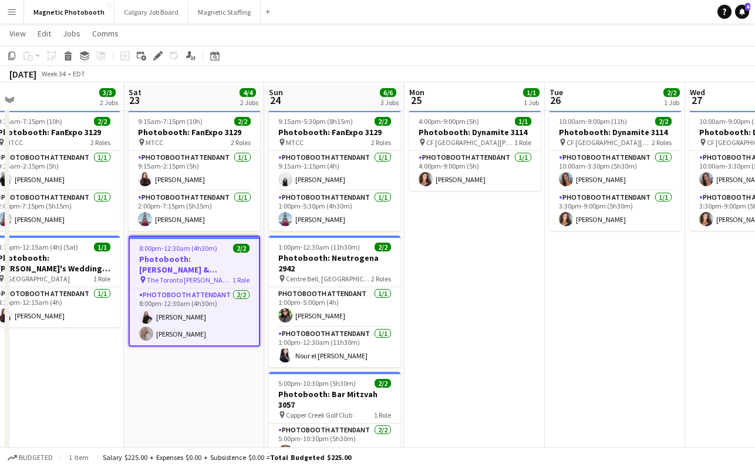
scroll to position [0, 298]
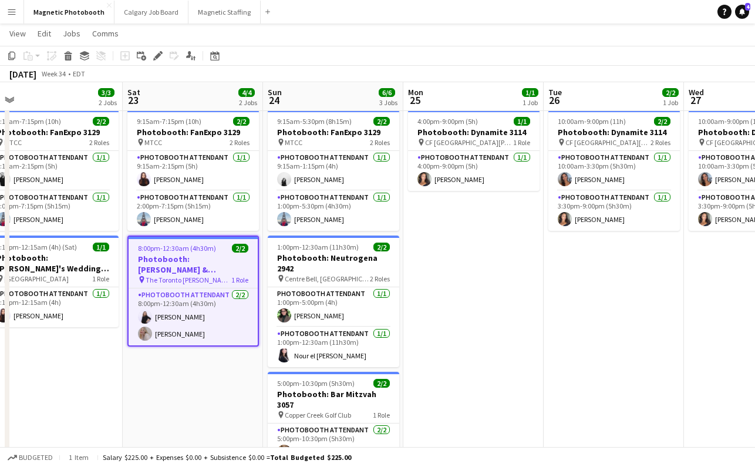
click at [172, 371] on app-date-cell "9:15am-7:15pm (10h) 2/2 Photobooth: FanExpo 3129 pin MTCC 2 Roles Photobooth At…" at bounding box center [193, 311] width 140 height 412
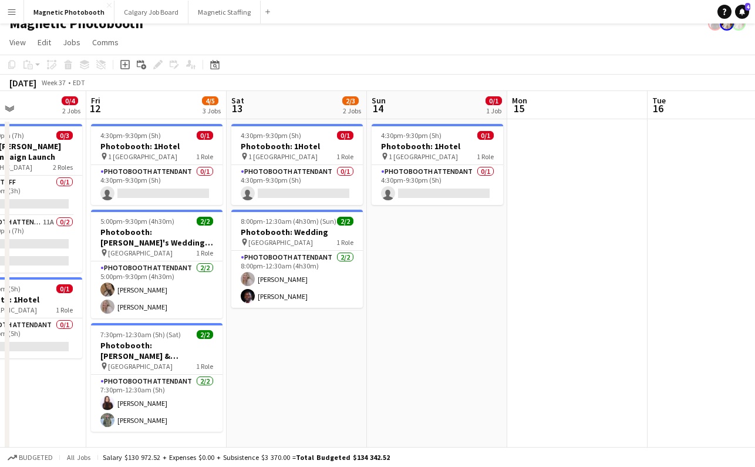
scroll to position [0, 482]
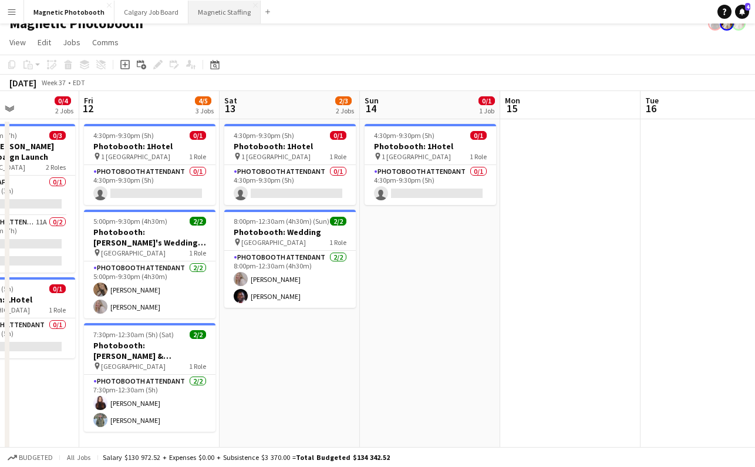
click at [223, 14] on button "Magnetic Staffing Close" at bounding box center [225, 12] width 72 height 23
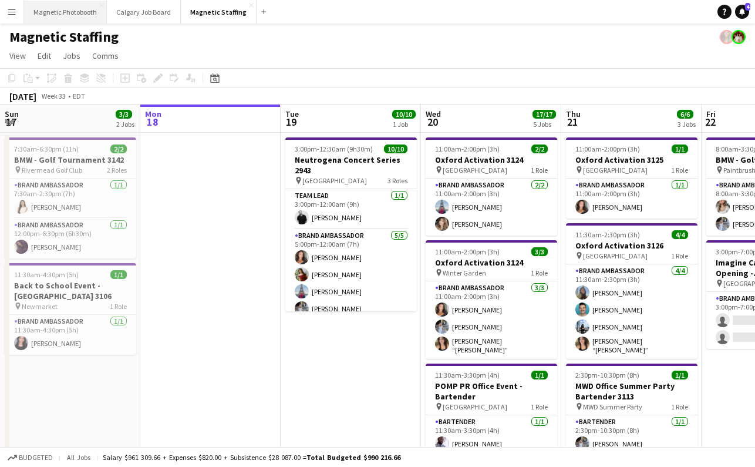
click at [74, 19] on button "Magnetic Photobooth Close" at bounding box center [65, 12] width 83 height 23
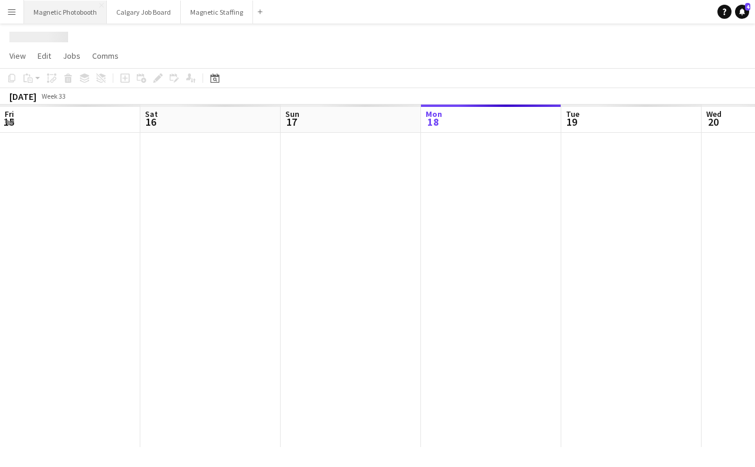
scroll to position [0, 281]
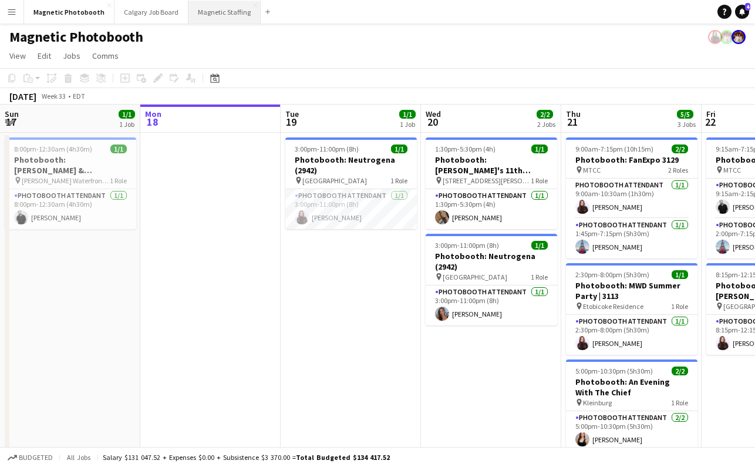
click at [204, 14] on button "Magnetic Staffing Close" at bounding box center [225, 12] width 72 height 23
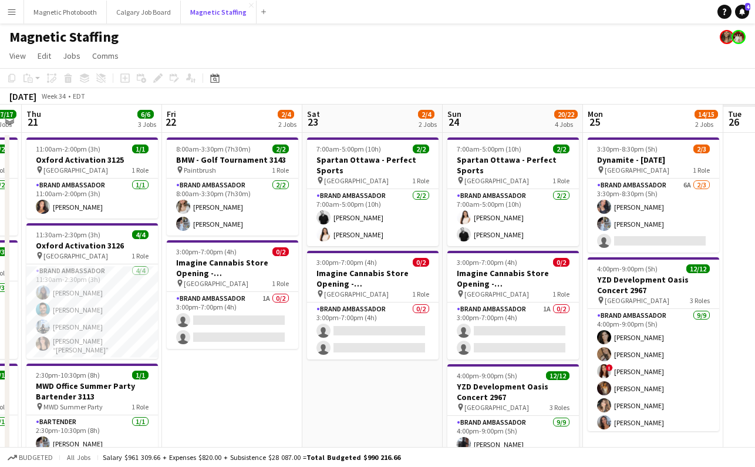
scroll to position [0, 541]
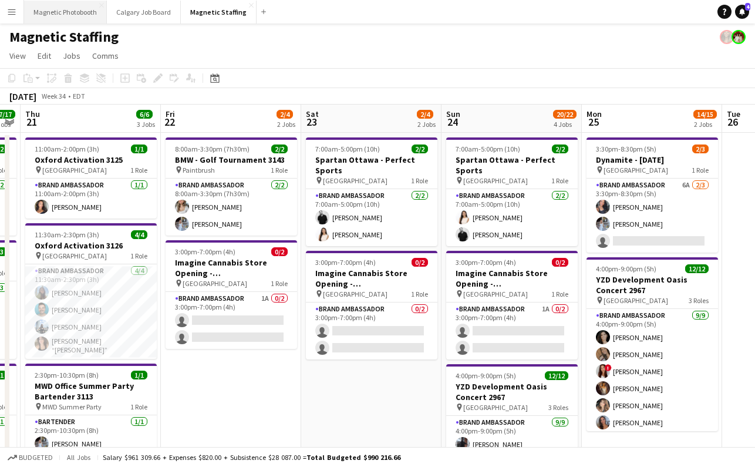
click at [58, 19] on button "Magnetic Photobooth Close" at bounding box center [65, 12] width 83 height 23
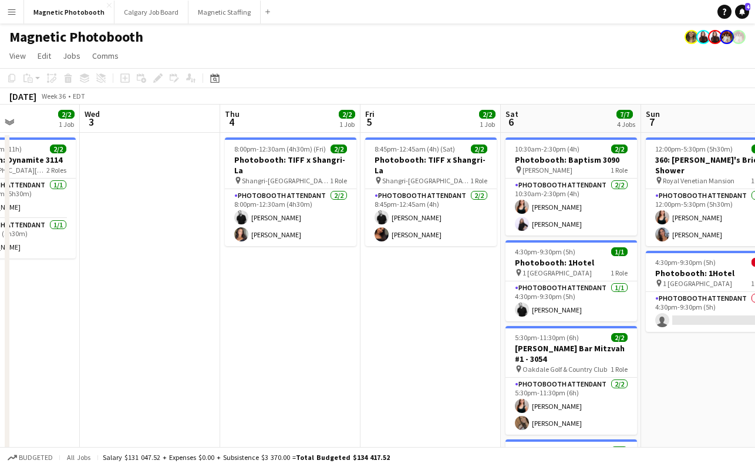
click at [267, 267] on app-date-cell "8:00pm-12:30am (4h30m) (Fri) 2/2 Photobooth: TIFF x Shangri-La pin Shangri-La T…" at bounding box center [290, 359] width 140 height 453
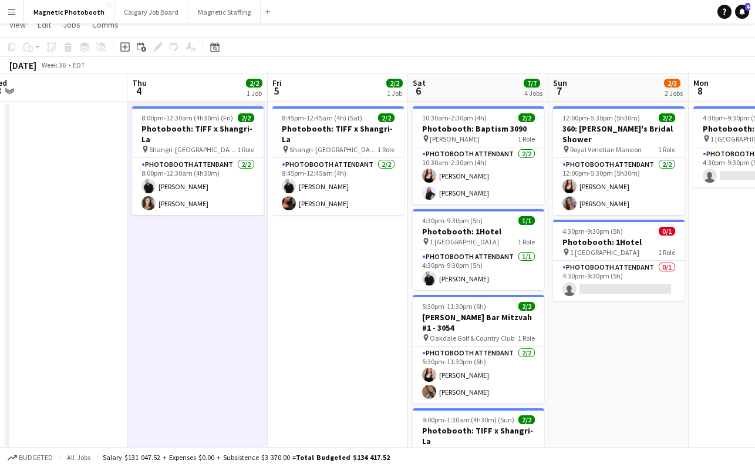
scroll to position [16, 0]
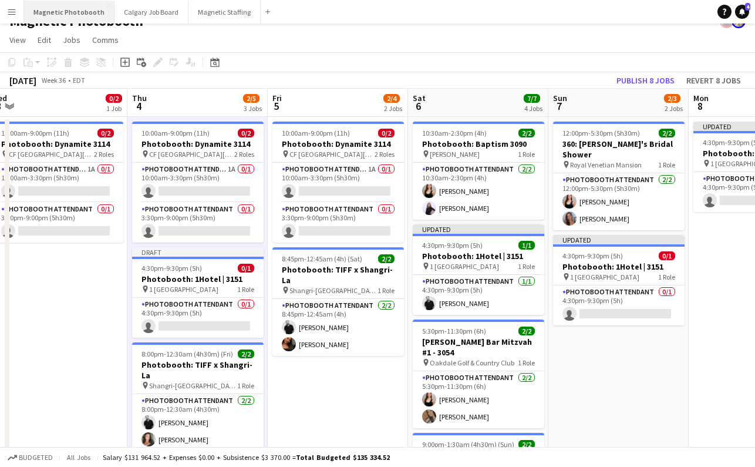
click at [86, 10] on button "Magnetic Photobooth Close" at bounding box center [69, 12] width 90 height 23
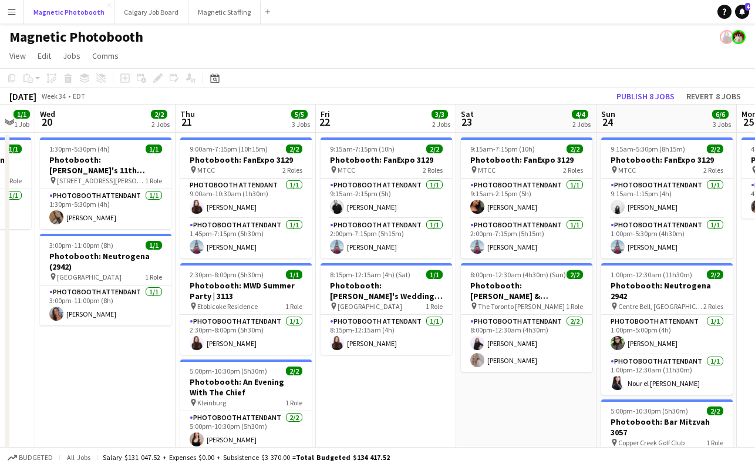
scroll to position [0, 552]
